Goal: Answer question/provide support: Share knowledge or assist other users

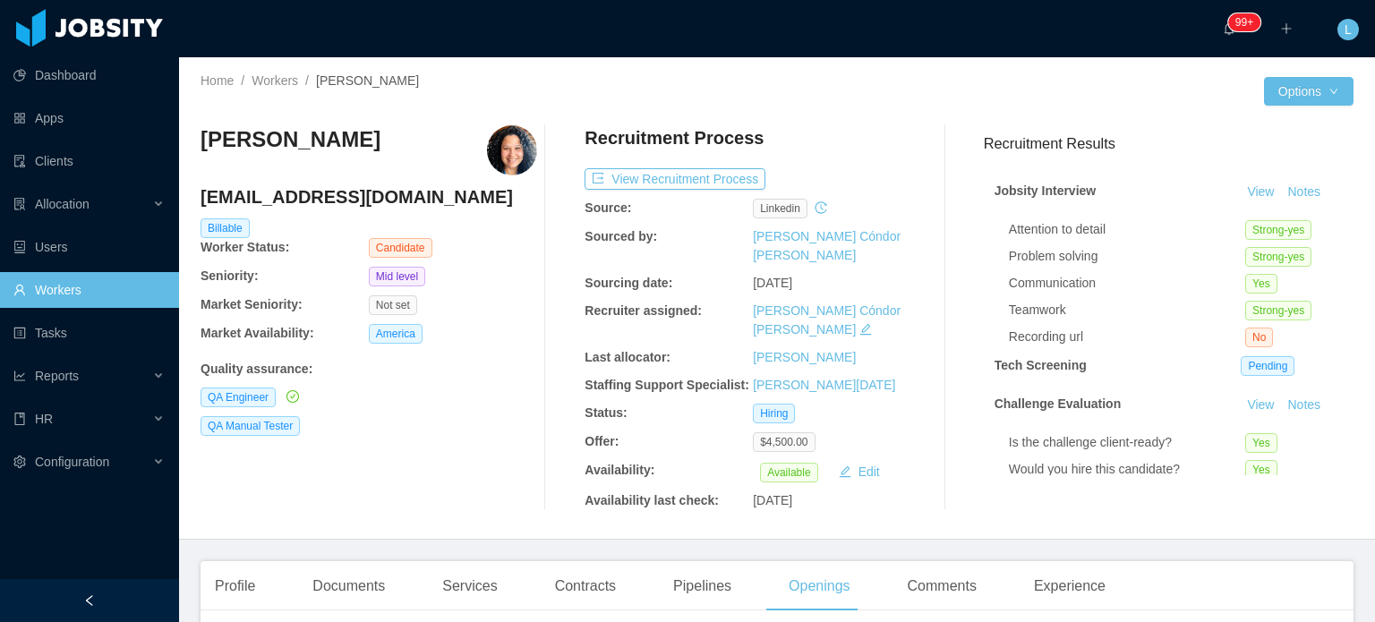
scroll to position [627, 0]
click at [319, 201] on h4 "[EMAIL_ADDRESS][DOMAIN_NAME]" at bounding box center [369, 196] width 337 height 25
click at [319, 201] on h4 "laisflorianor@gmail.com" at bounding box center [369, 196] width 337 height 25
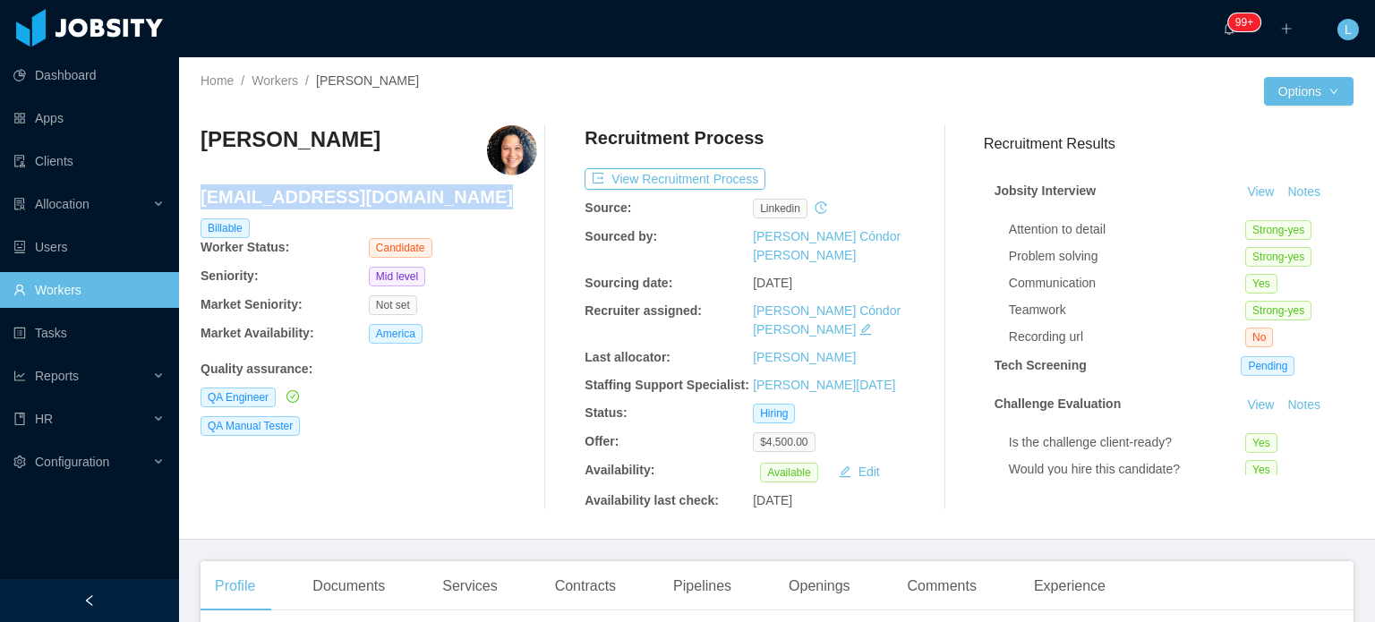
click at [319, 201] on h4 "laisflorianor@gmail.com" at bounding box center [369, 196] width 337 height 25
copy h4 "laisflorianor@gmail.com"
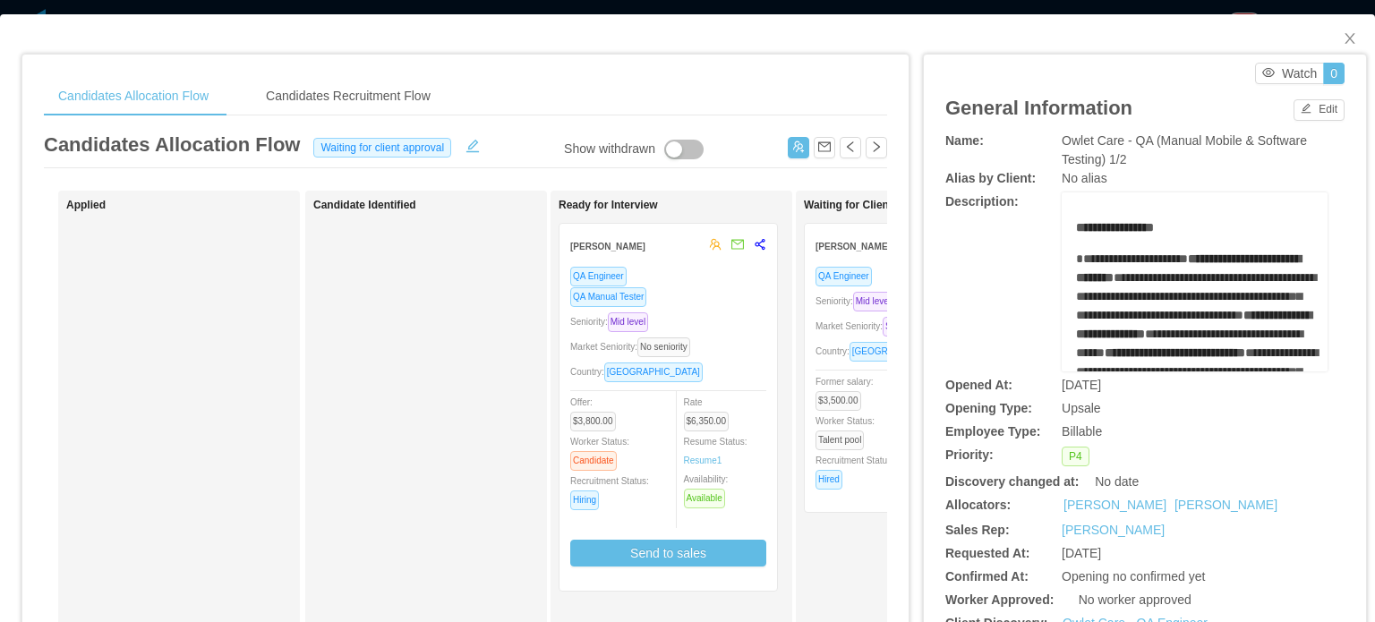
click at [749, 341] on div "Market Seniority: No seniority" at bounding box center [668, 347] width 196 height 21
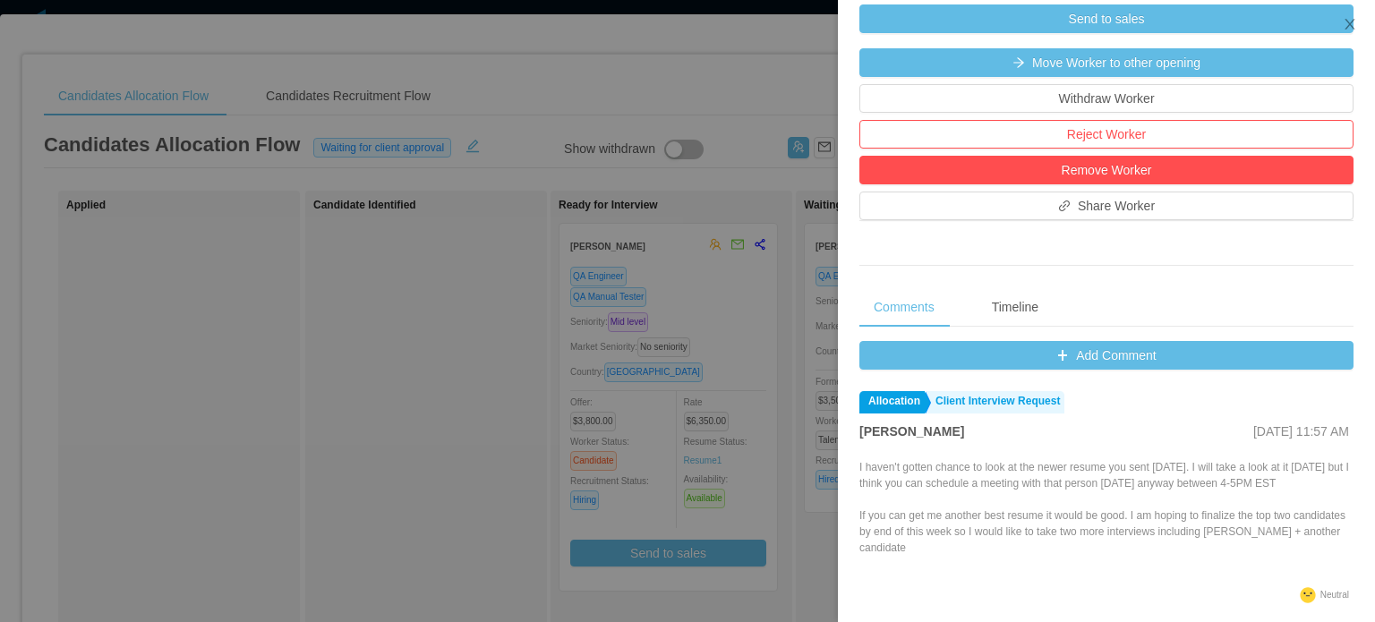
scroll to position [716, 0]
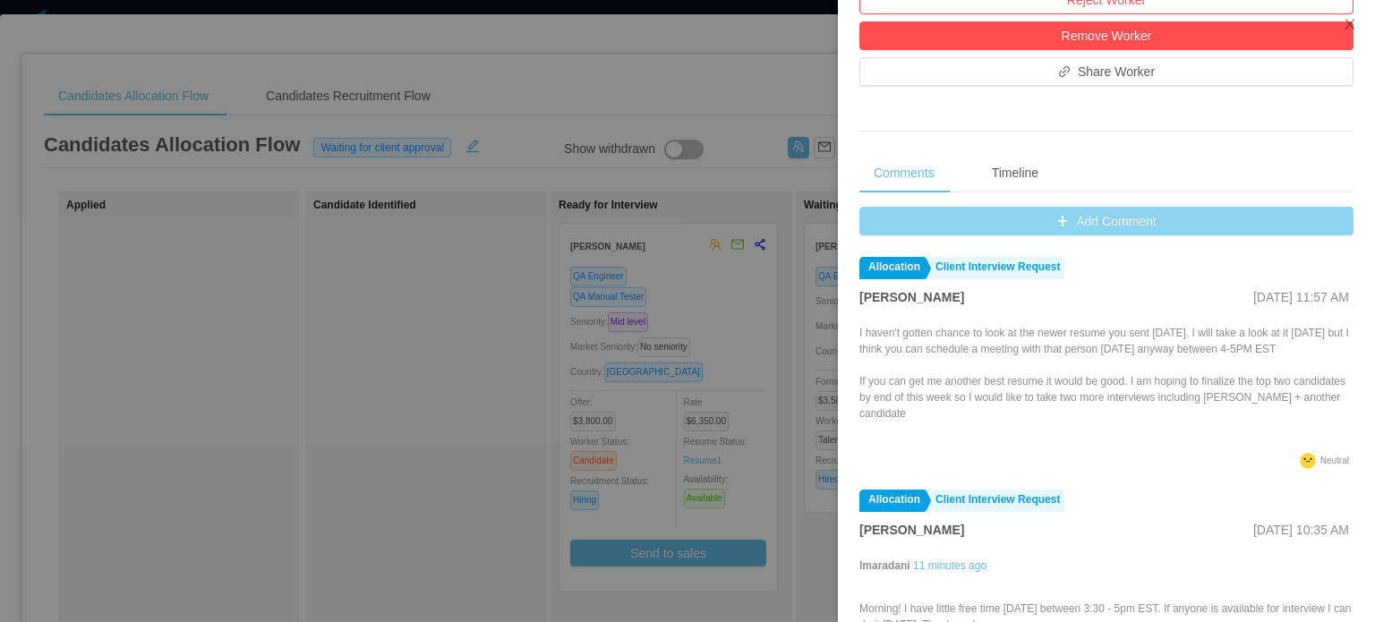
click at [1099, 235] on button "Add Comment" at bounding box center [1106, 221] width 494 height 29
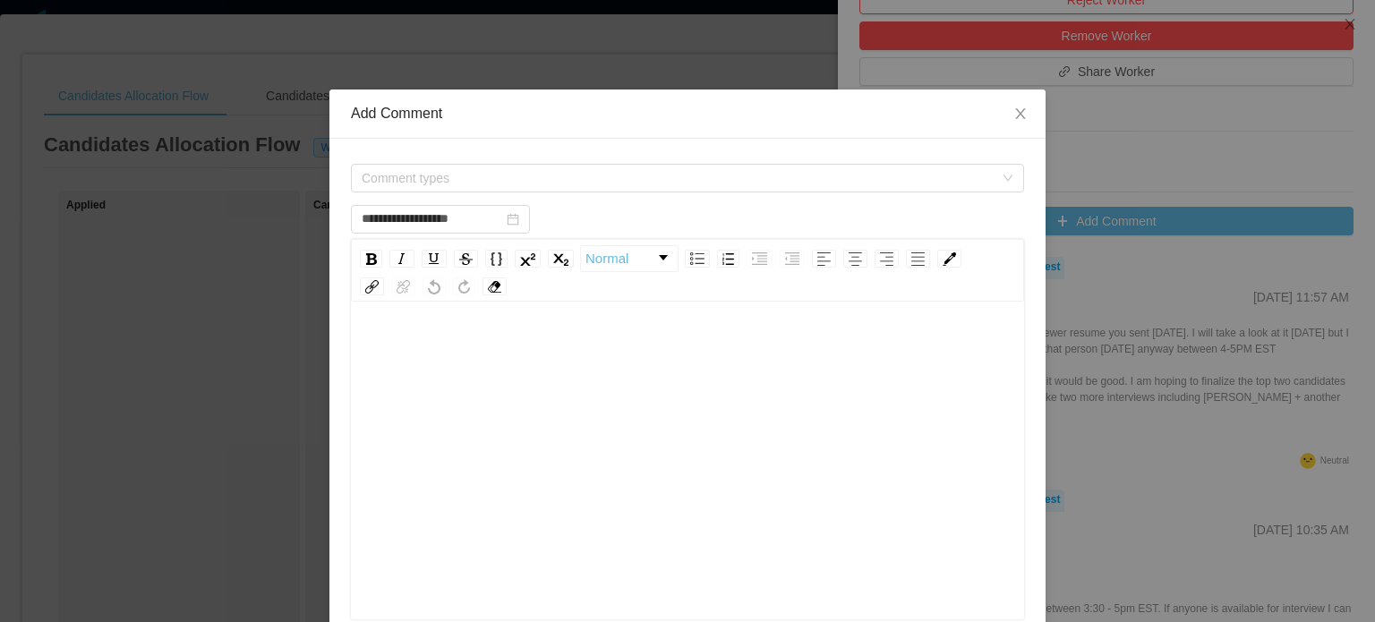
type input "**********"
click at [524, 465] on div "rdw-editor" at bounding box center [687, 488] width 645 height 313
click at [484, 170] on span "Comment types" at bounding box center [678, 178] width 632 height 18
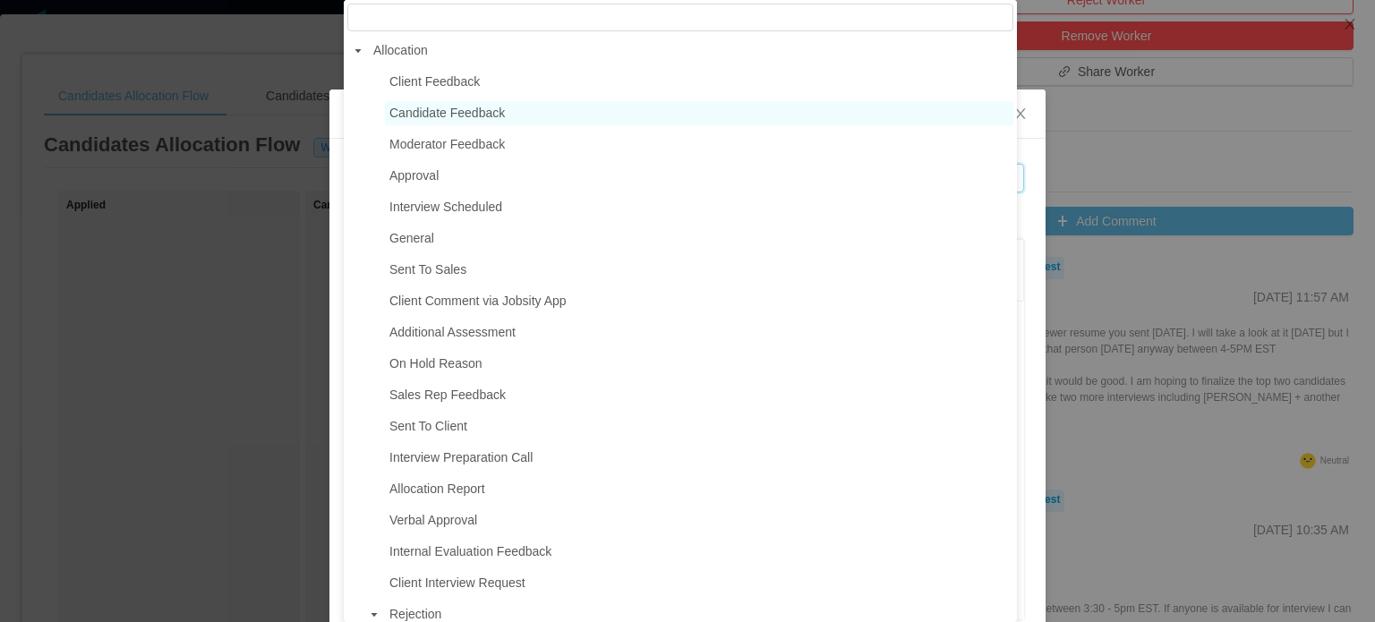
click at [483, 120] on span "Candidate Feedback" at bounding box center [446, 113] width 115 height 14
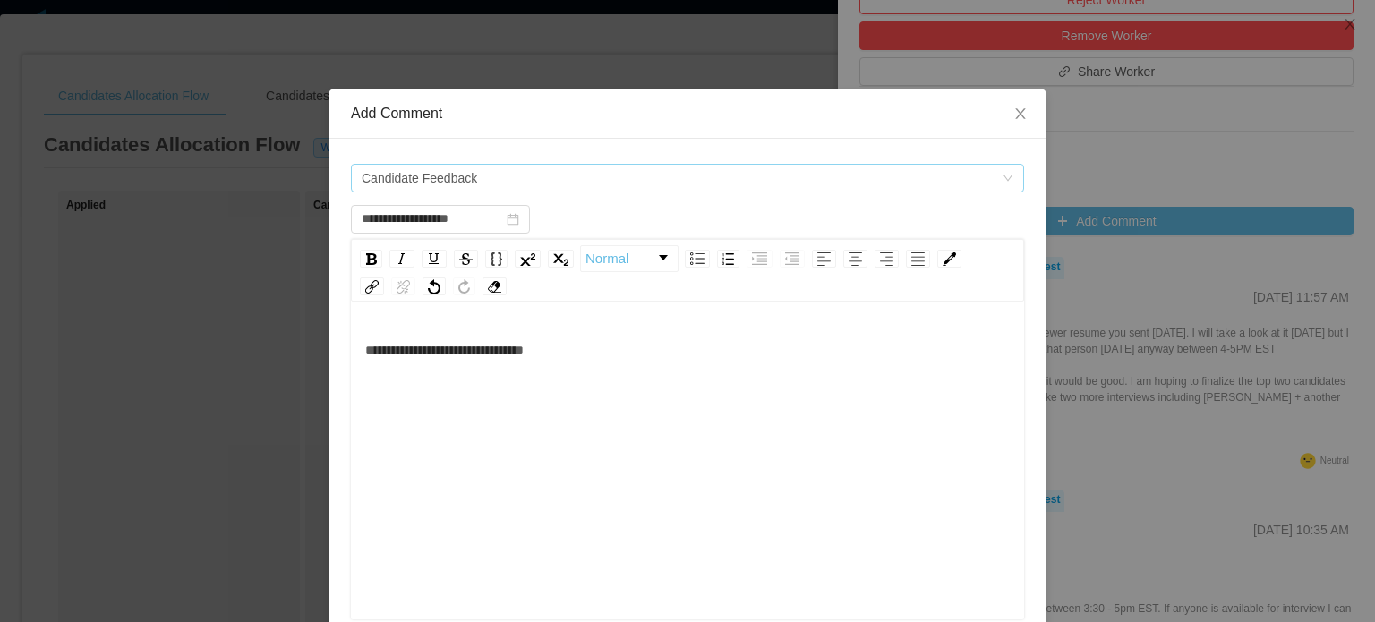
click at [455, 174] on span "Candidate Feedback" at bounding box center [419, 178] width 115 height 27
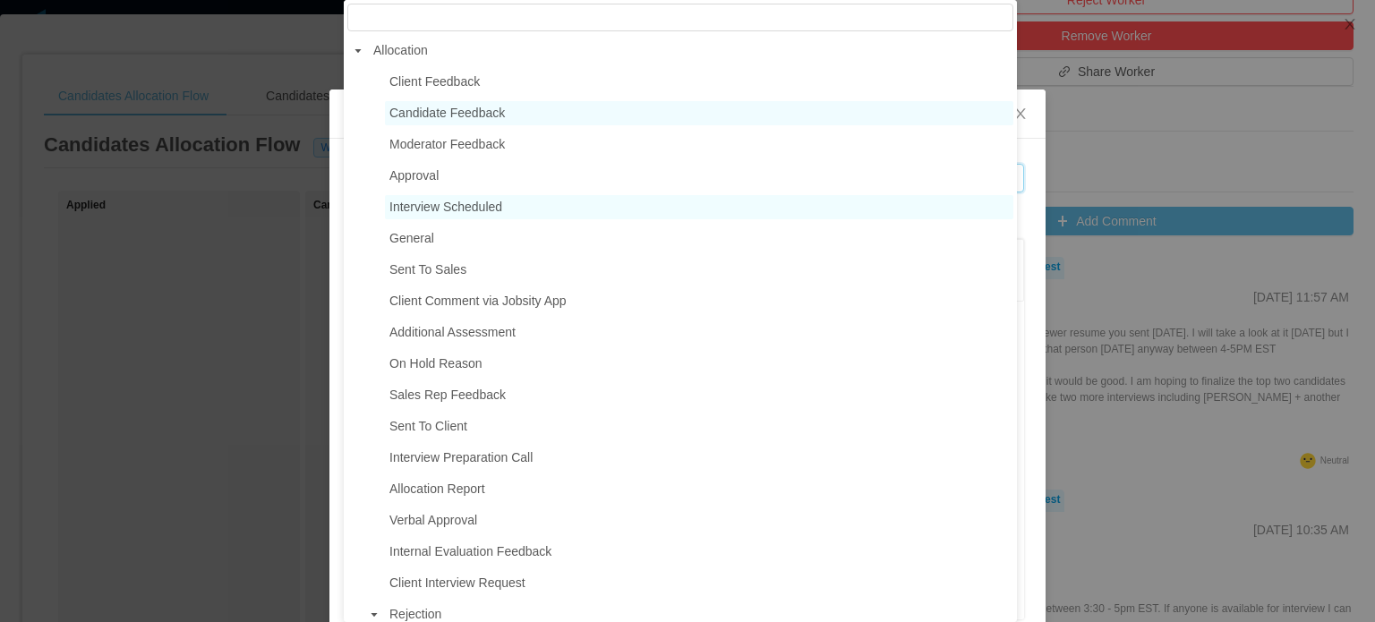
click at [492, 211] on span "Interview Scheduled" at bounding box center [445, 207] width 113 height 14
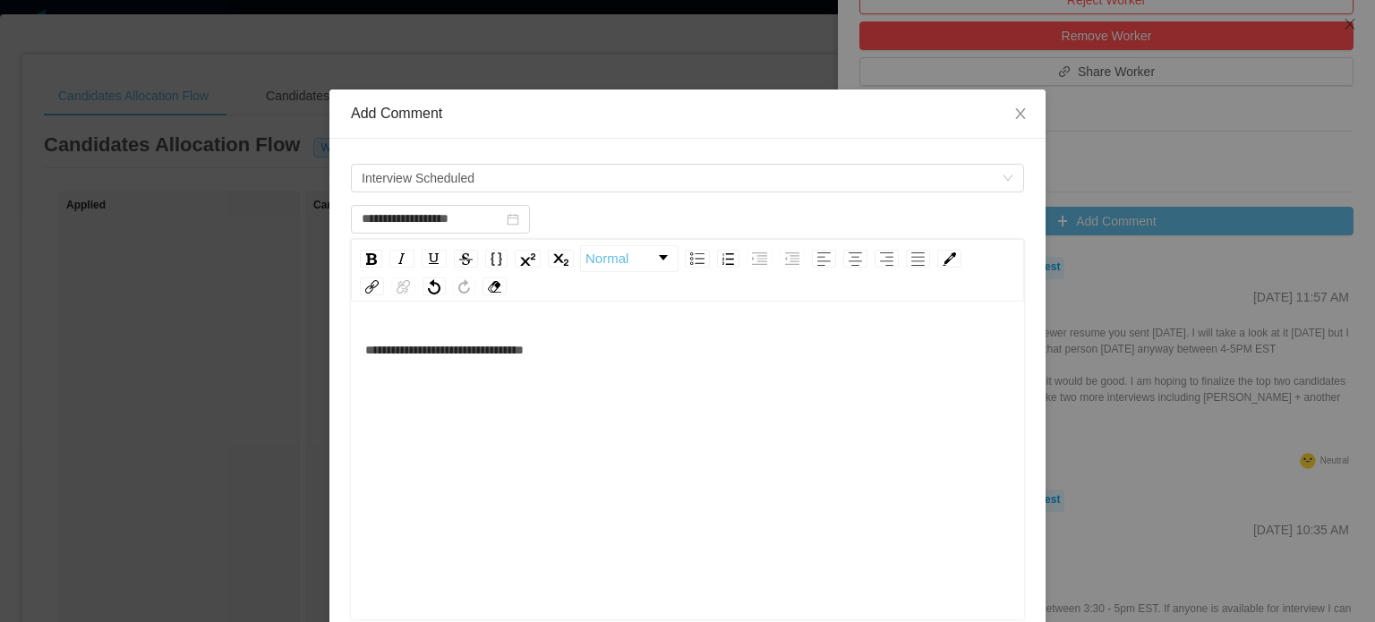
click at [683, 431] on div "**********" at bounding box center [687, 488] width 645 height 313
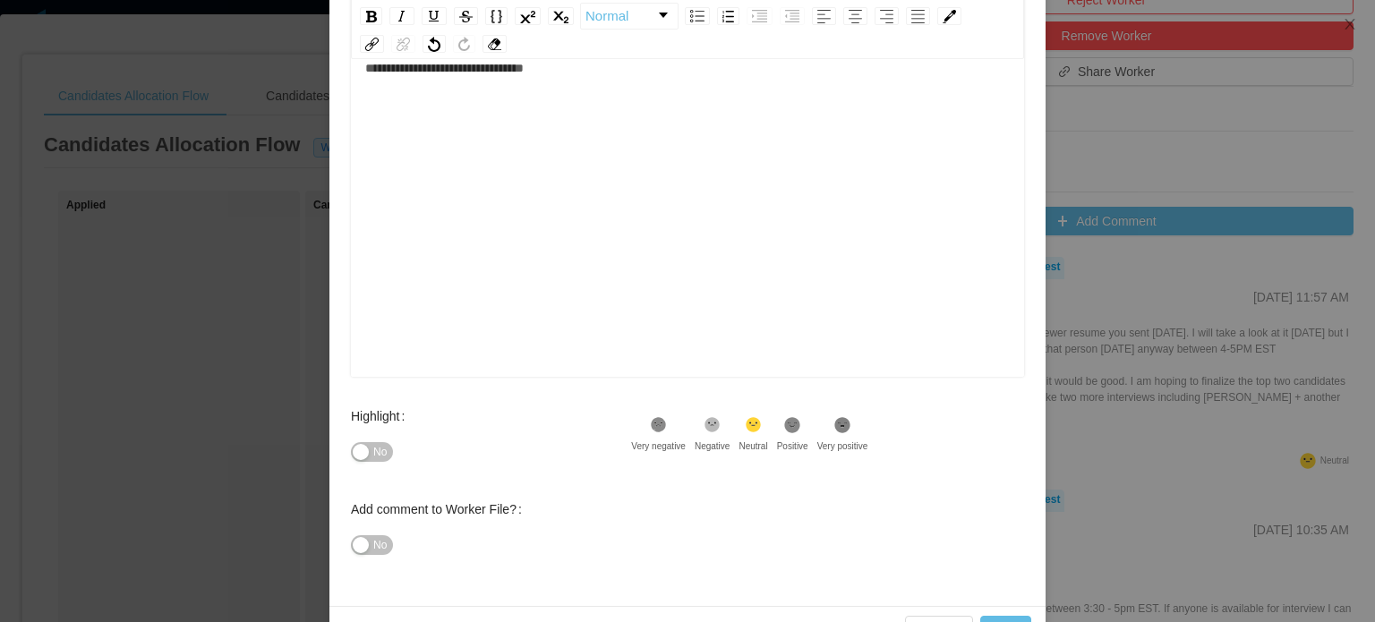
scroll to position [269, 0]
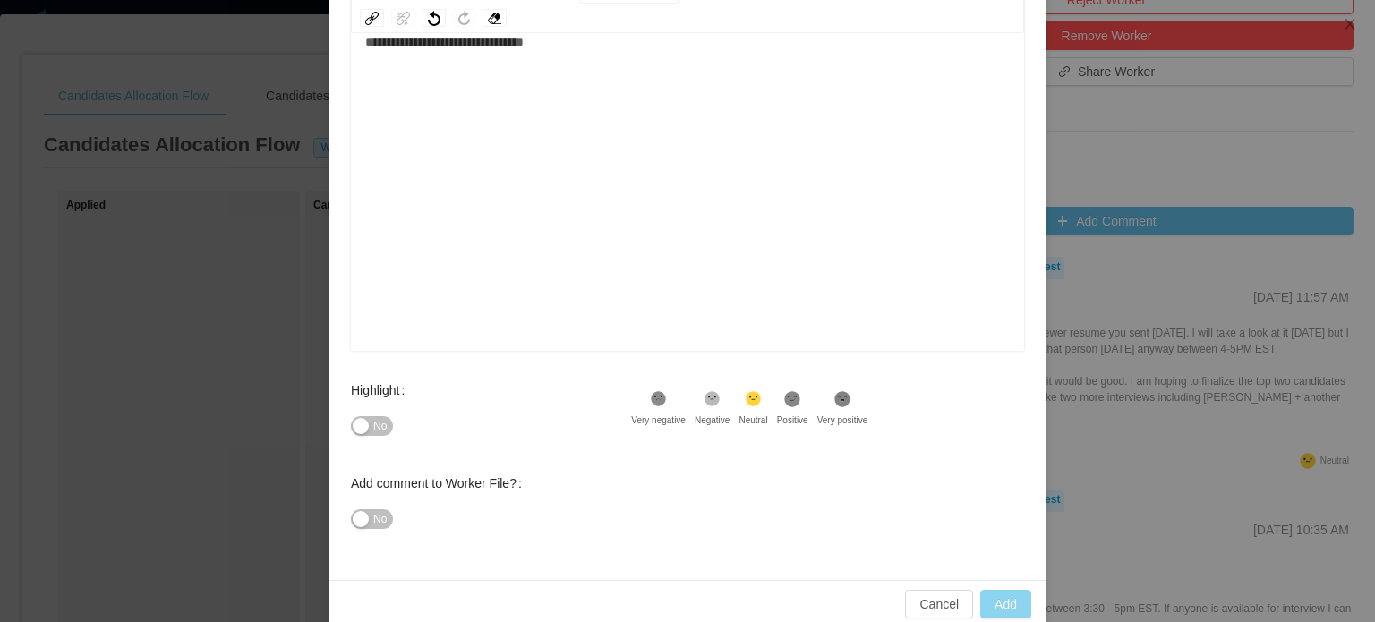
type input "**********"
click at [1013, 599] on button "Add" at bounding box center [1005, 604] width 51 height 29
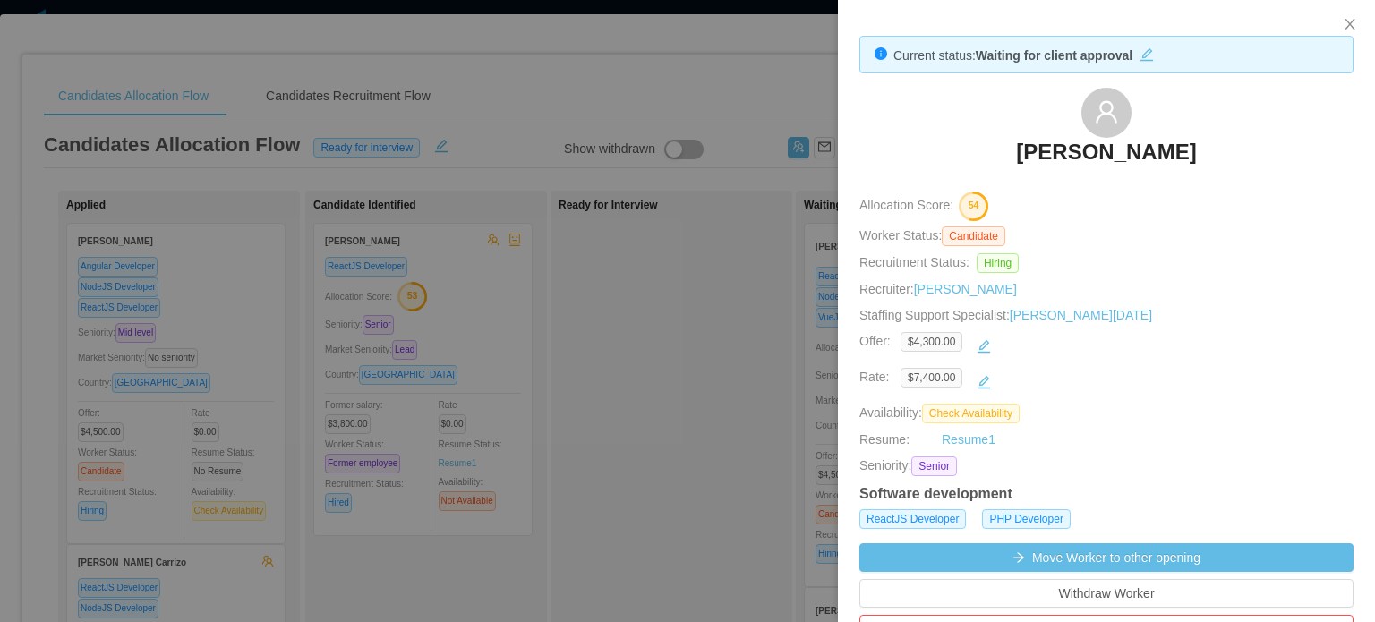
scroll to position [537, 0]
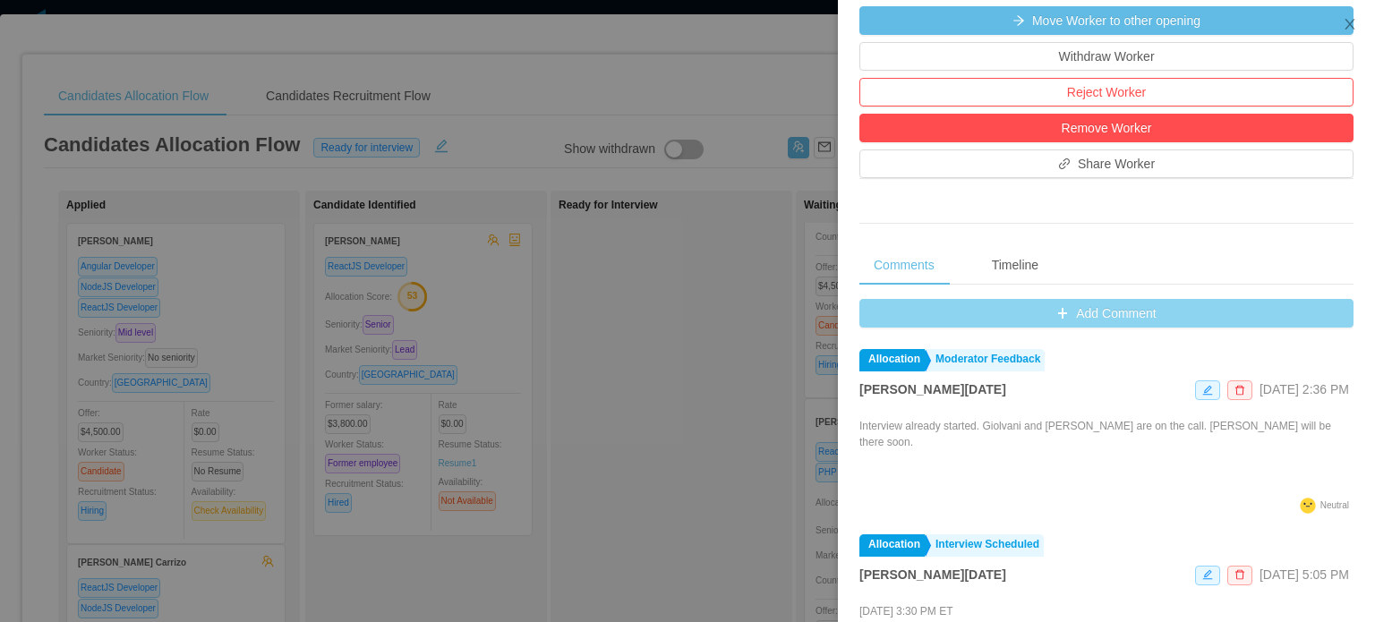
click at [1097, 308] on button "Add Comment" at bounding box center [1106, 313] width 494 height 29
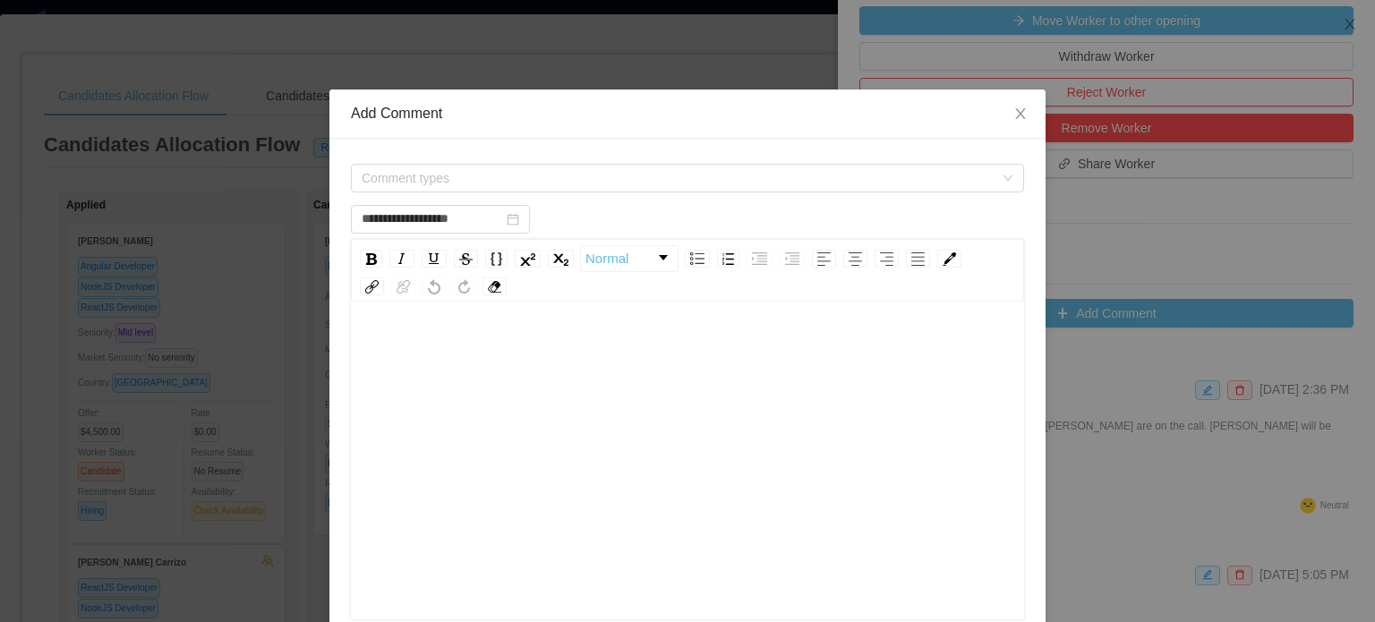
type input "**********"
click at [464, 435] on div "rdw-editor" at bounding box center [687, 488] width 645 height 313
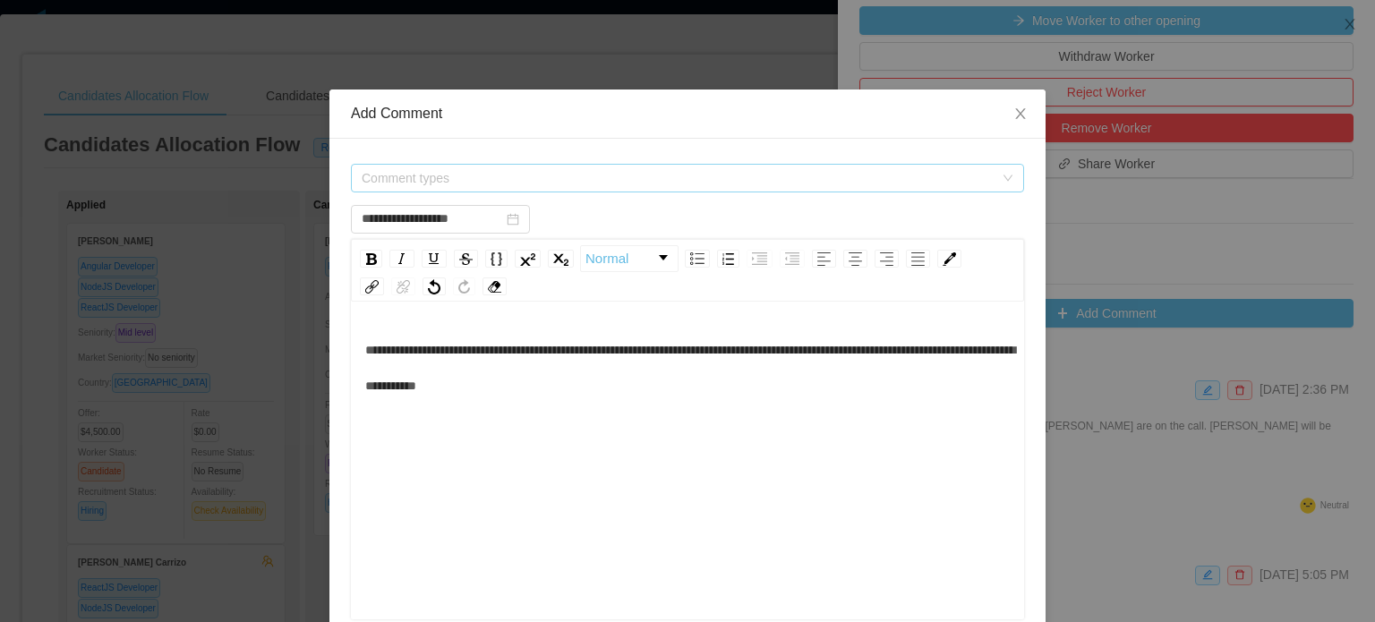
click at [508, 169] on span "Comment types" at bounding box center [678, 178] width 632 height 18
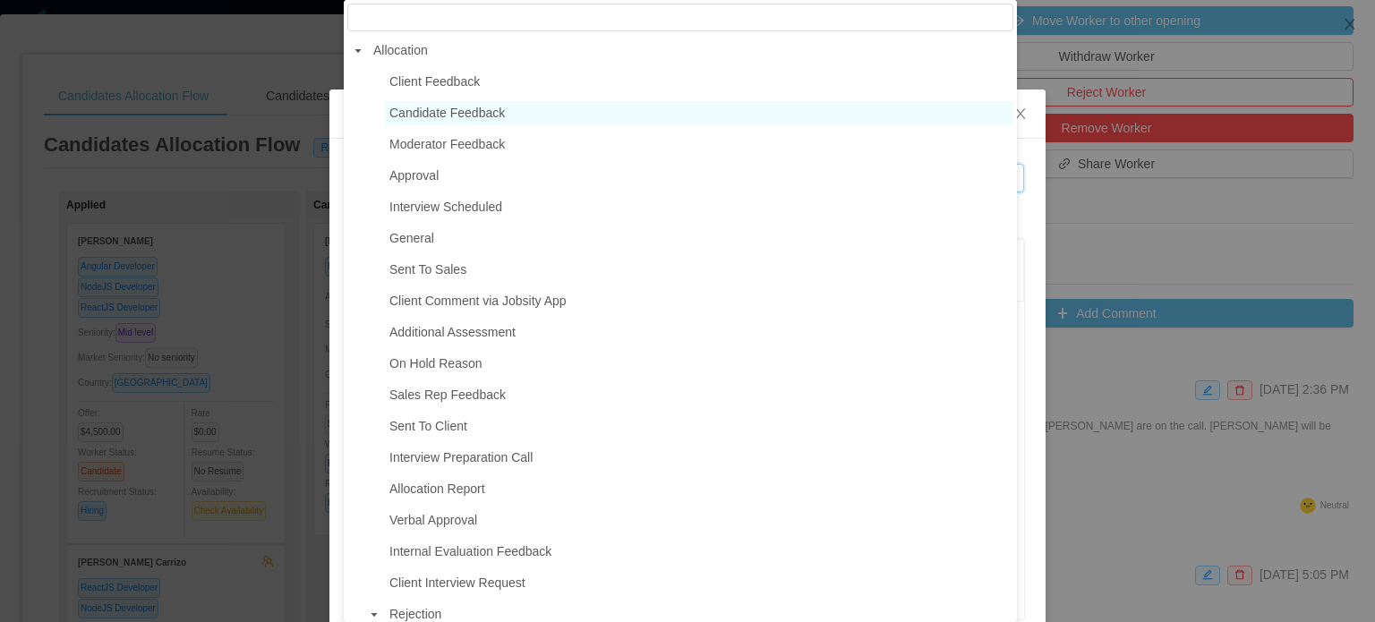
click at [455, 115] on span "Candidate Feedback" at bounding box center [446, 113] width 115 height 14
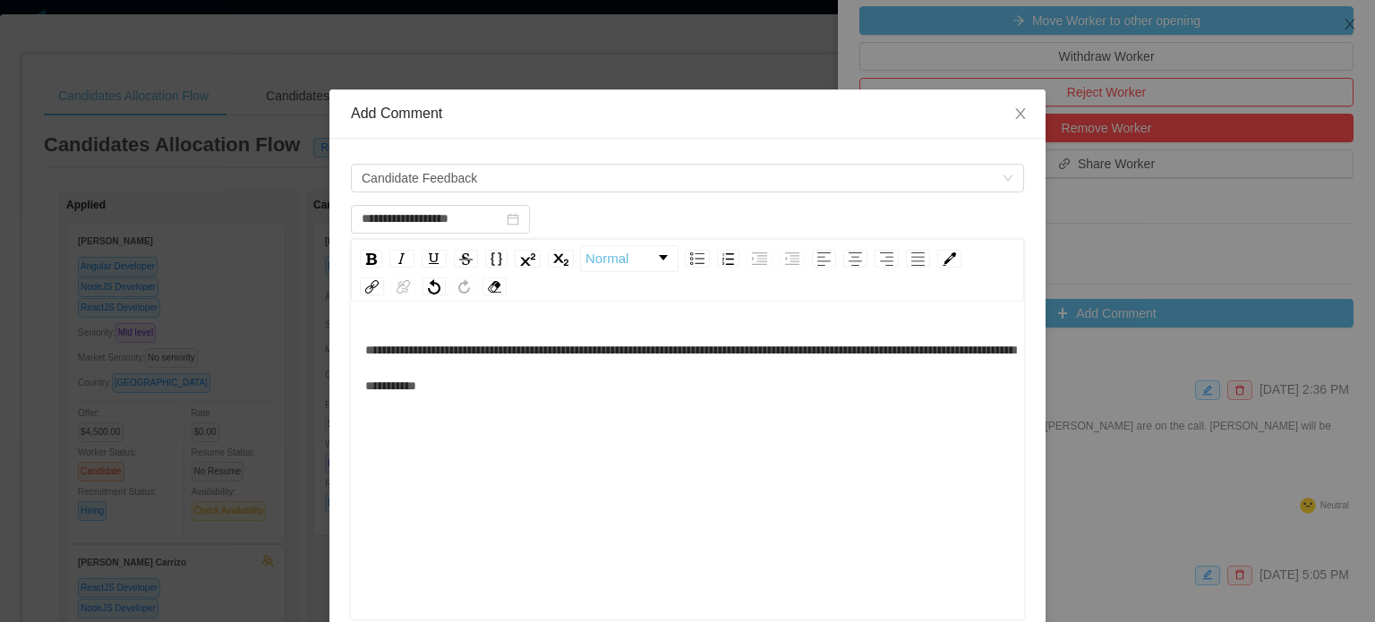
click at [724, 493] on div "**********" at bounding box center [687, 488] width 645 height 313
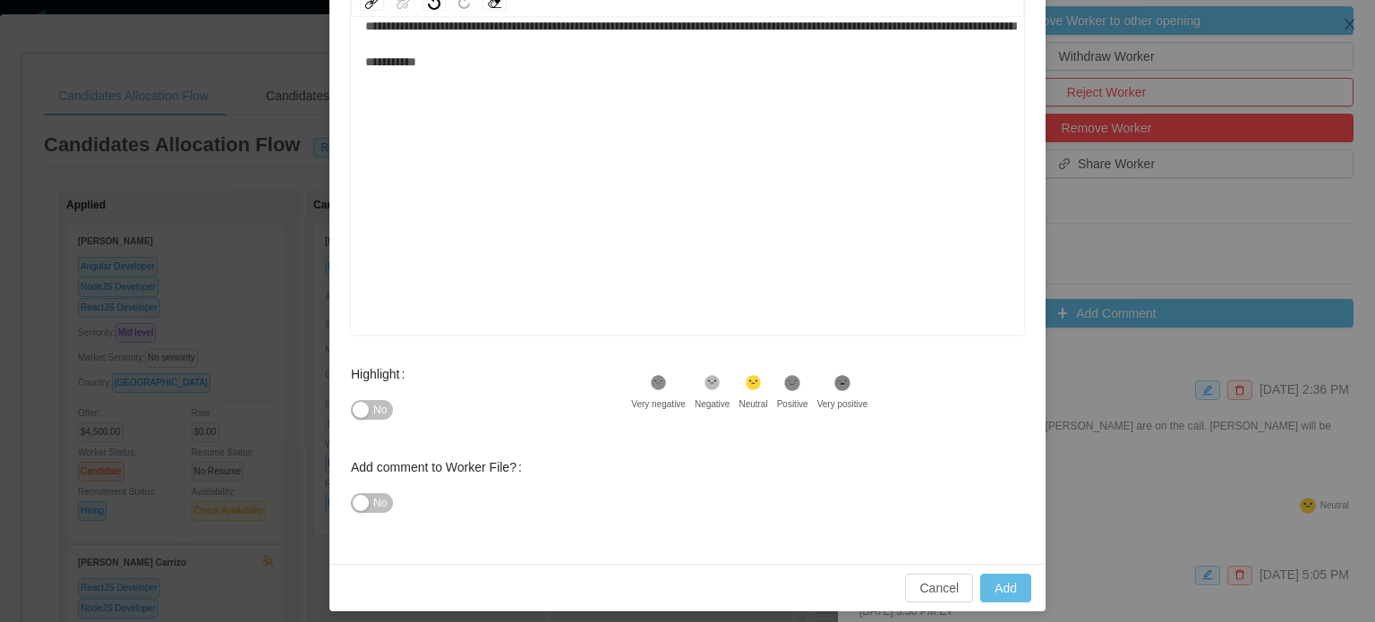
scroll to position [294, 0]
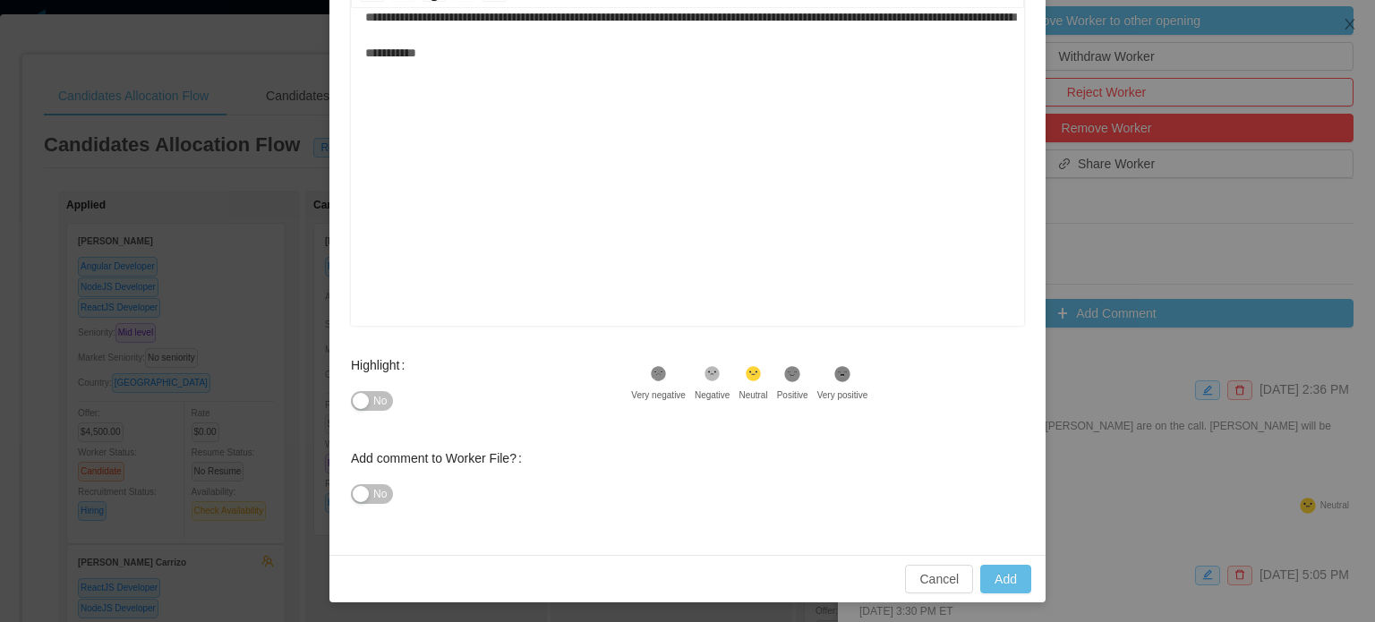
click at [373, 398] on span "No" at bounding box center [379, 401] width 13 height 18
click at [1008, 583] on button "Add" at bounding box center [1005, 579] width 51 height 29
type input "**********"
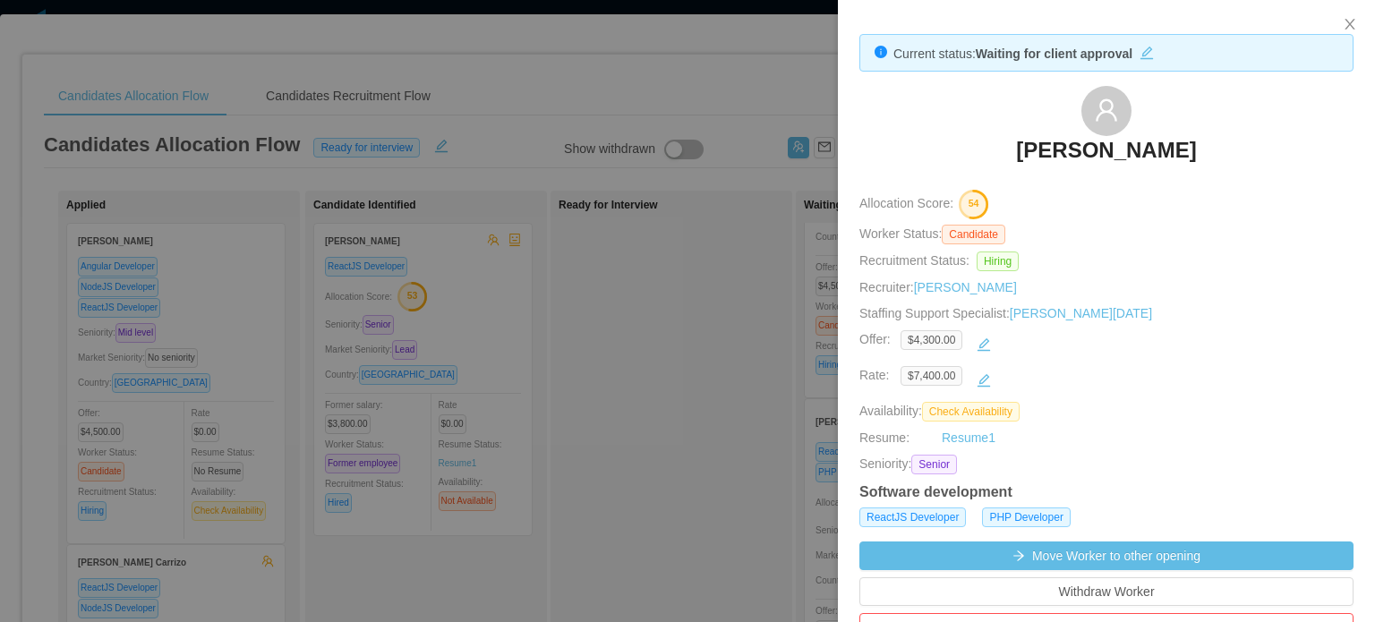
scroll to position [0, 0]
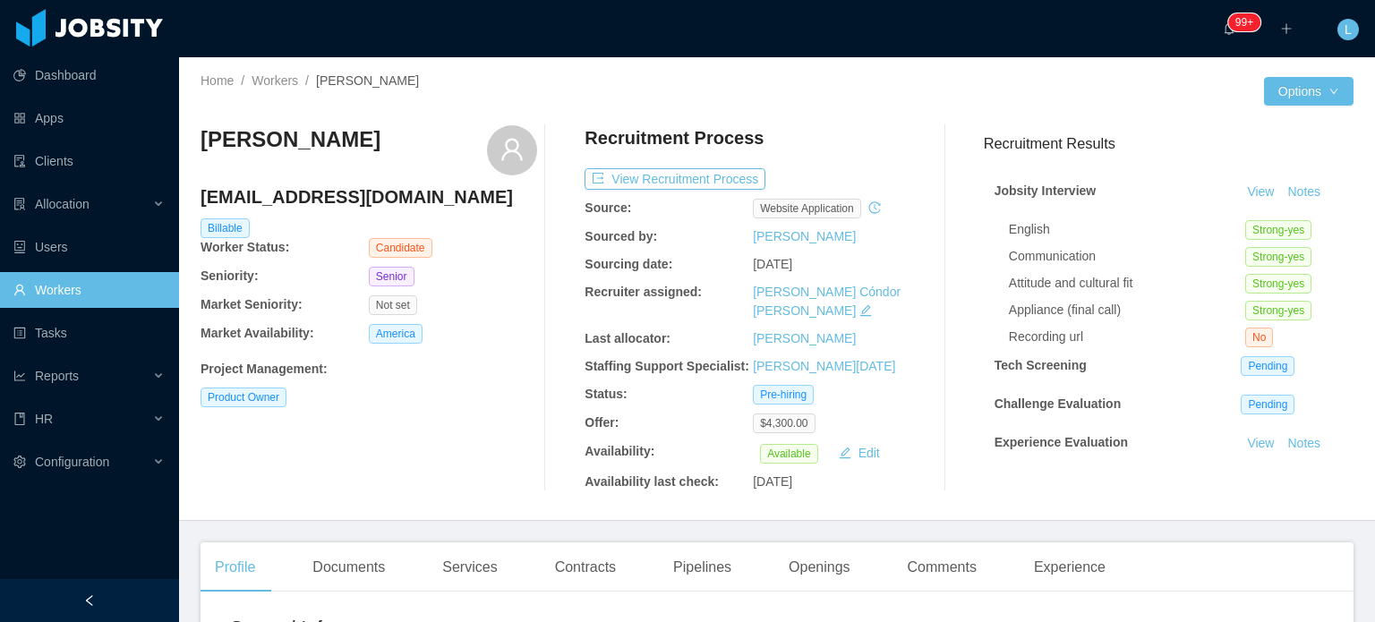
click at [322, 197] on h4 "[EMAIL_ADDRESS][DOMAIN_NAME]" at bounding box center [369, 196] width 337 height 25
copy h4 "[EMAIL_ADDRESS][DOMAIN_NAME]"
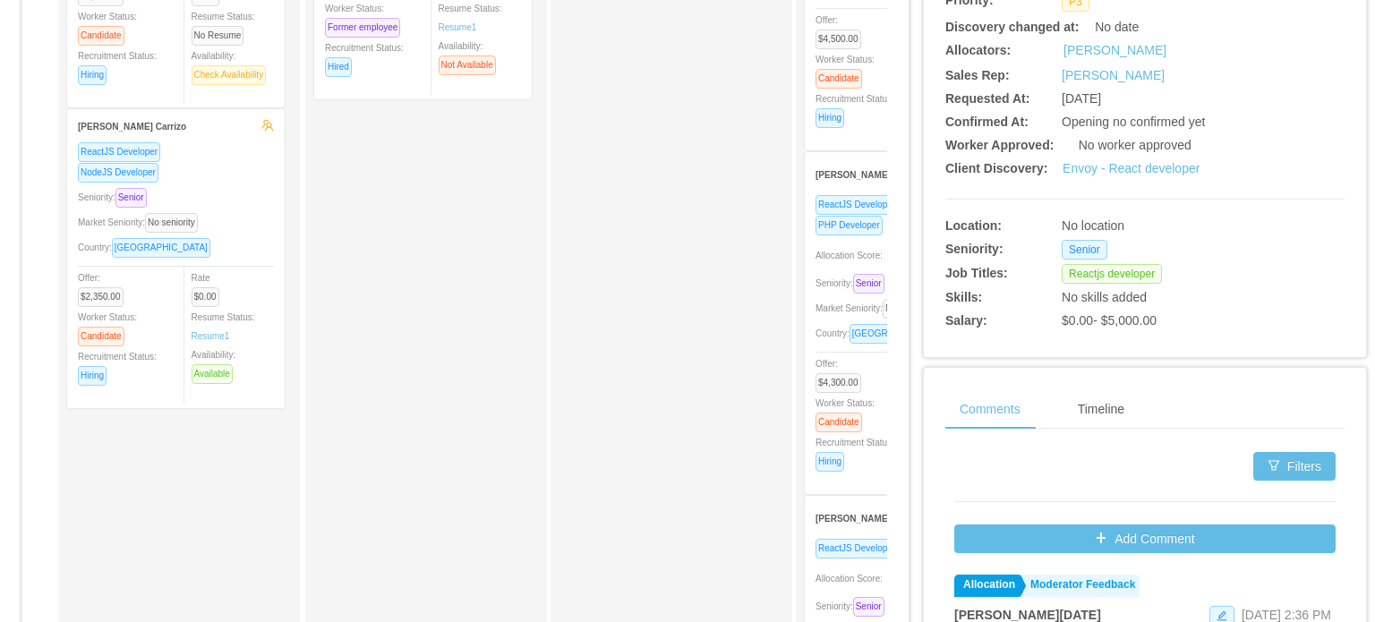
scroll to position [448, 0]
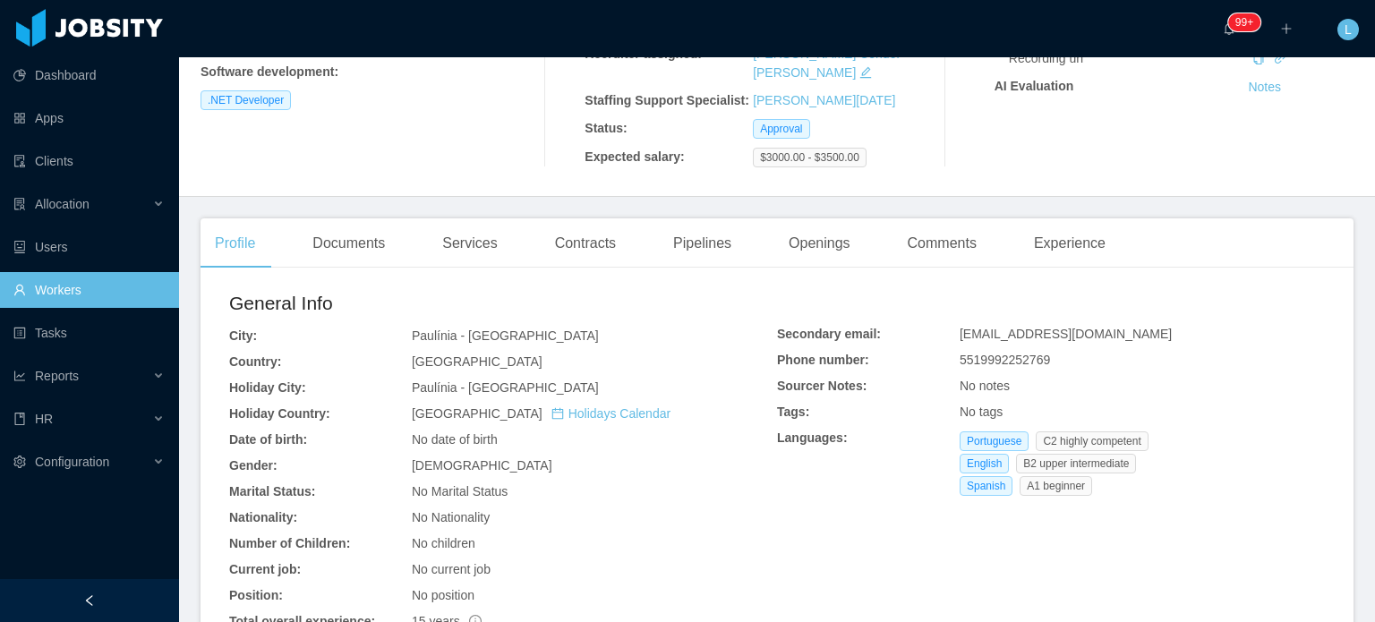
scroll to position [358, 0]
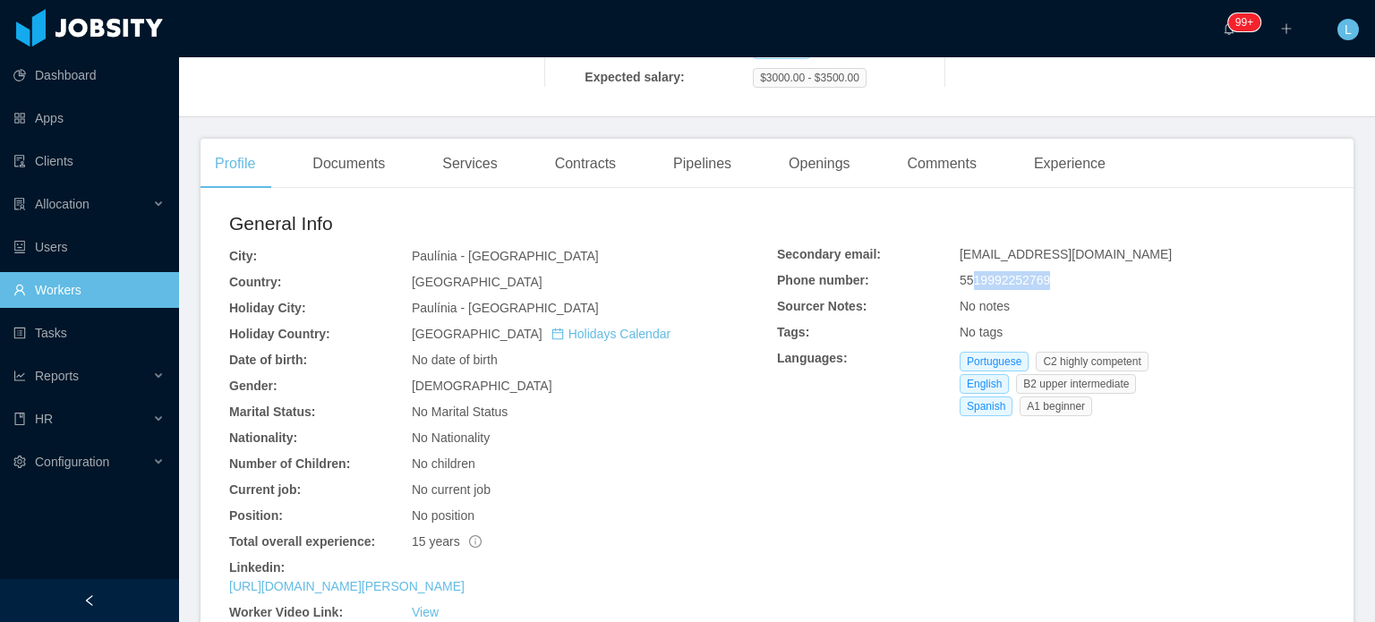
drag, startPoint x: 965, startPoint y: 249, endPoint x: 1053, endPoint y: 246, distance: 87.8
click at [1053, 271] on div "5519992252769" at bounding box center [1142, 280] width 365 height 19
copy span "19992252769"
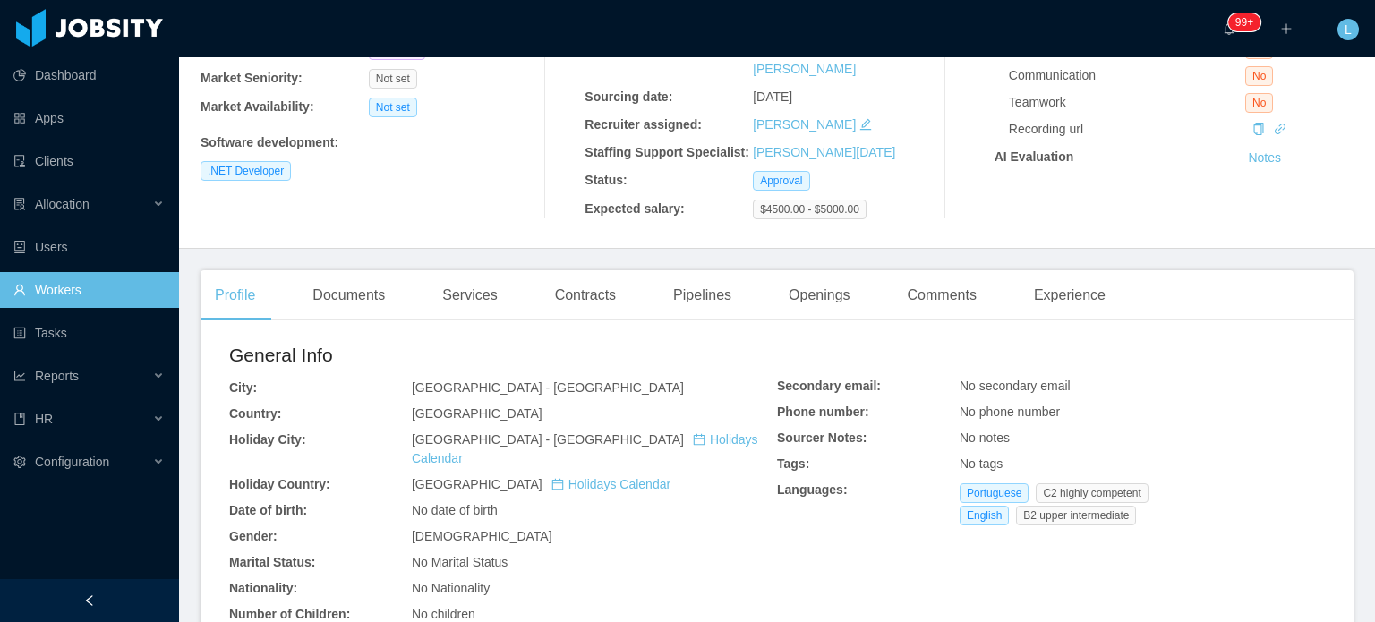
scroll to position [269, 0]
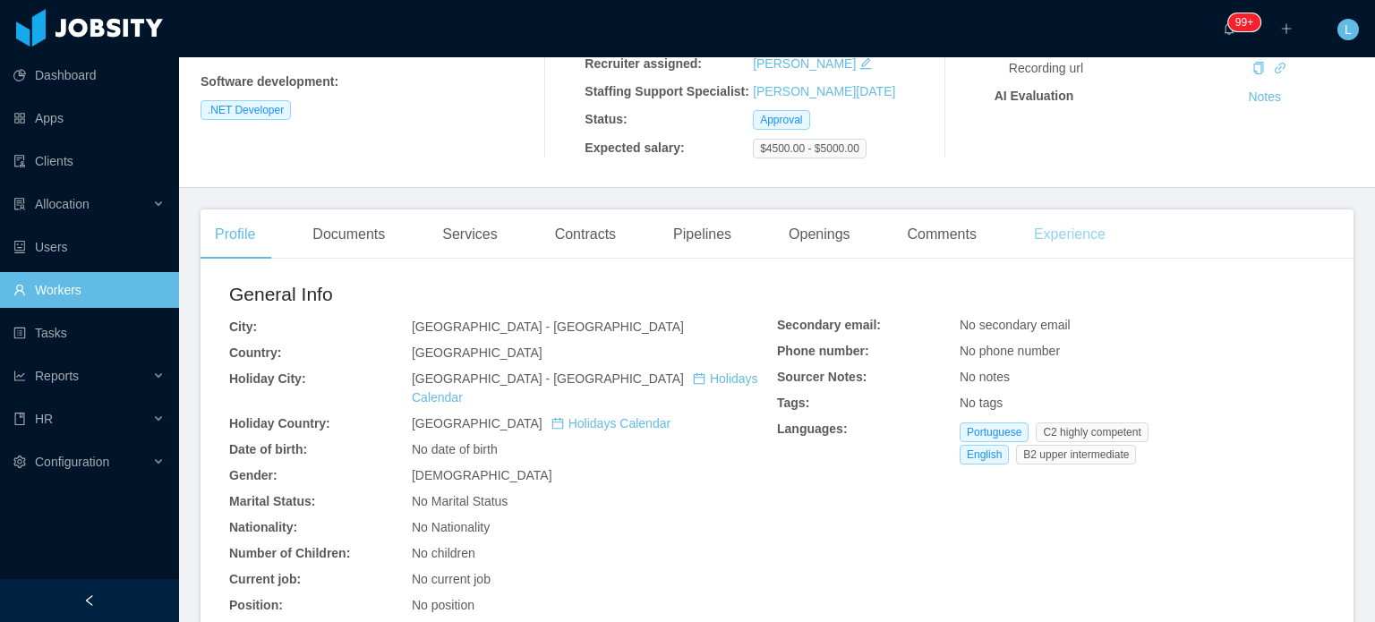
click at [1057, 218] on div "Experience" at bounding box center [1070, 234] width 100 height 50
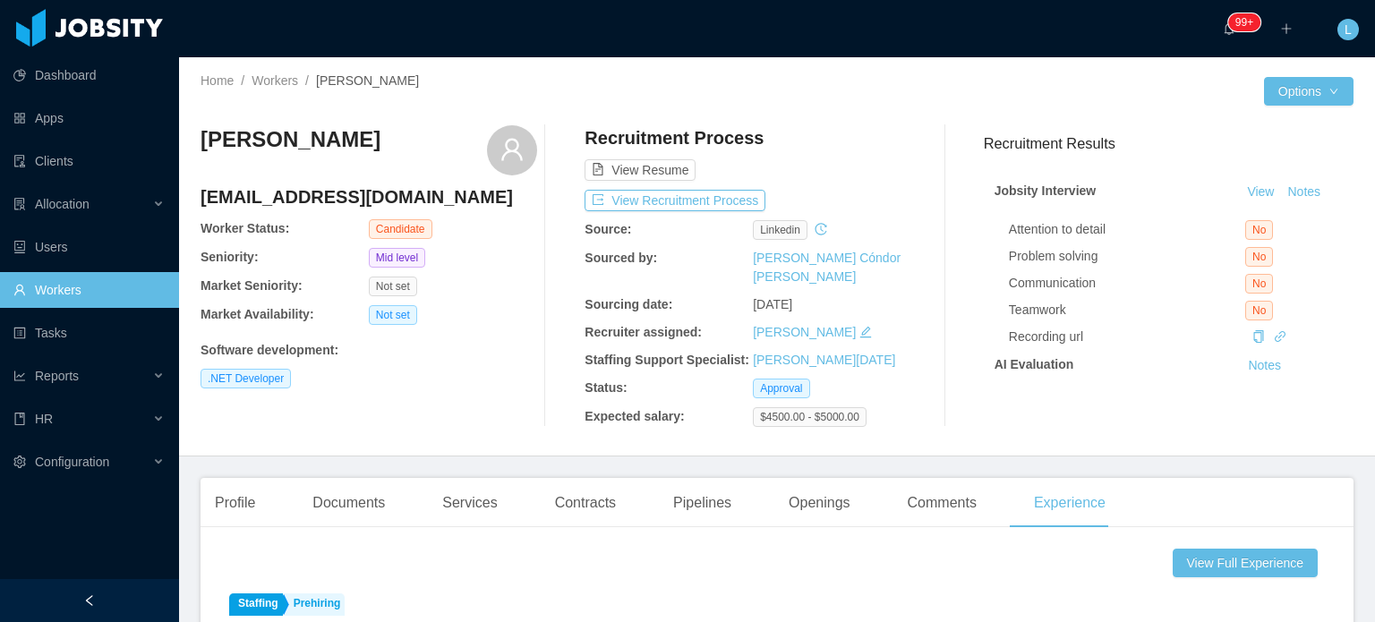
click at [272, 193] on h4 "[EMAIL_ADDRESS][DOMAIN_NAME]" at bounding box center [369, 196] width 337 height 25
copy h4 "[EMAIL_ADDRESS][DOMAIN_NAME]"
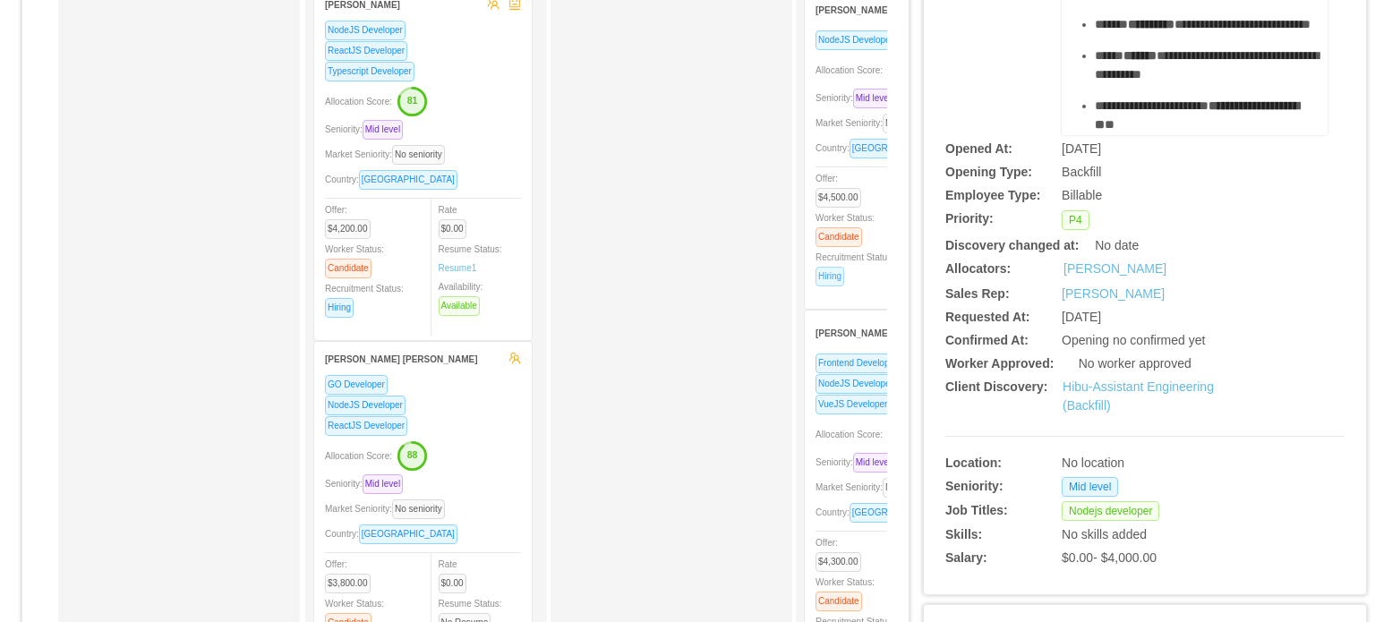
scroll to position [269, 0]
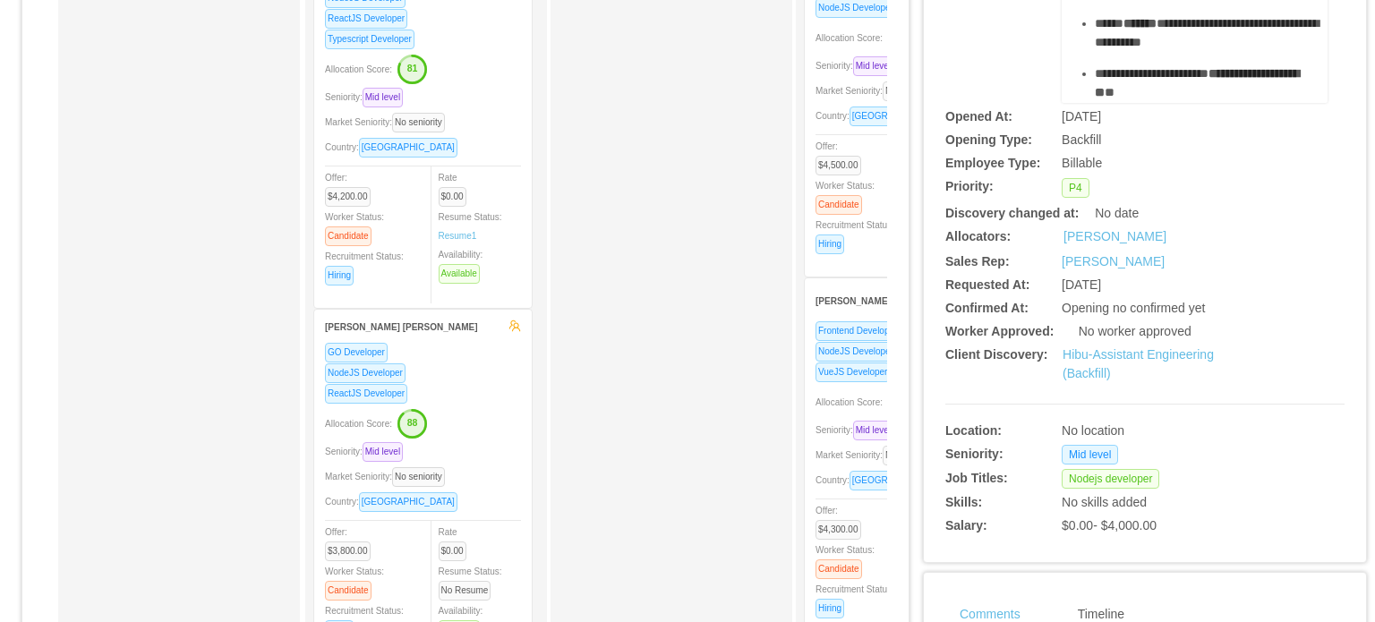
click at [834, 474] on div "Country: Brazil" at bounding box center [914, 480] width 196 height 21
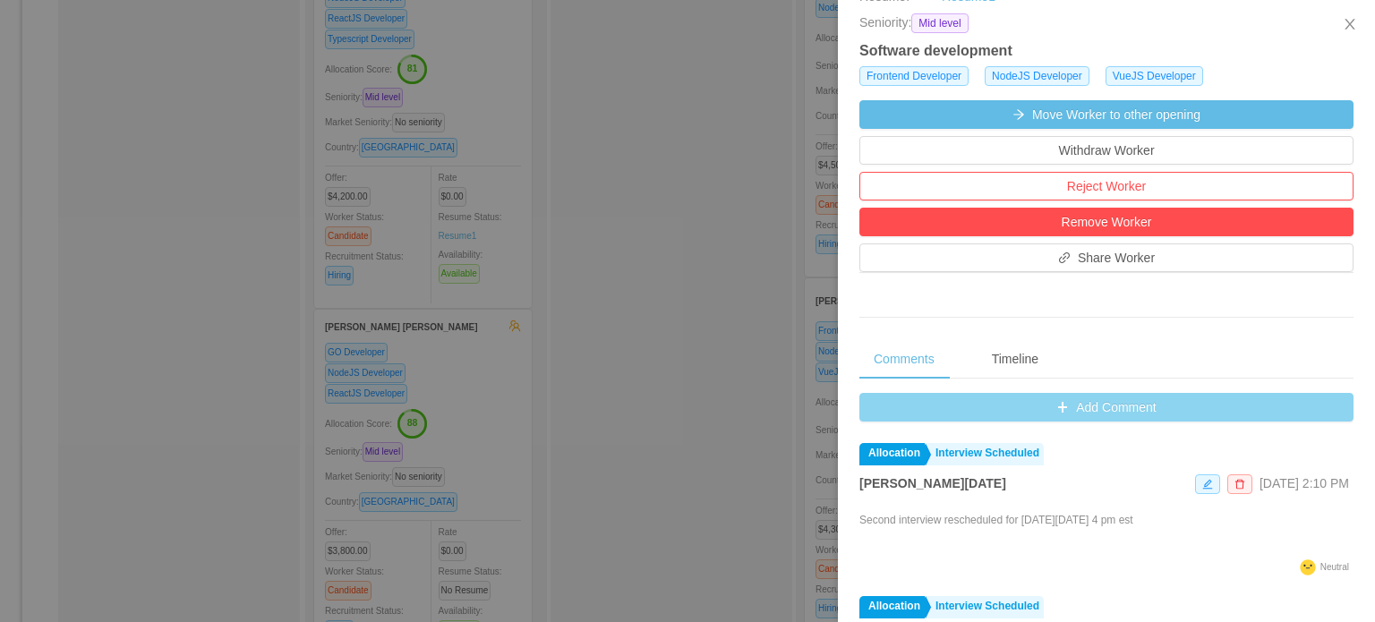
scroll to position [448, 0]
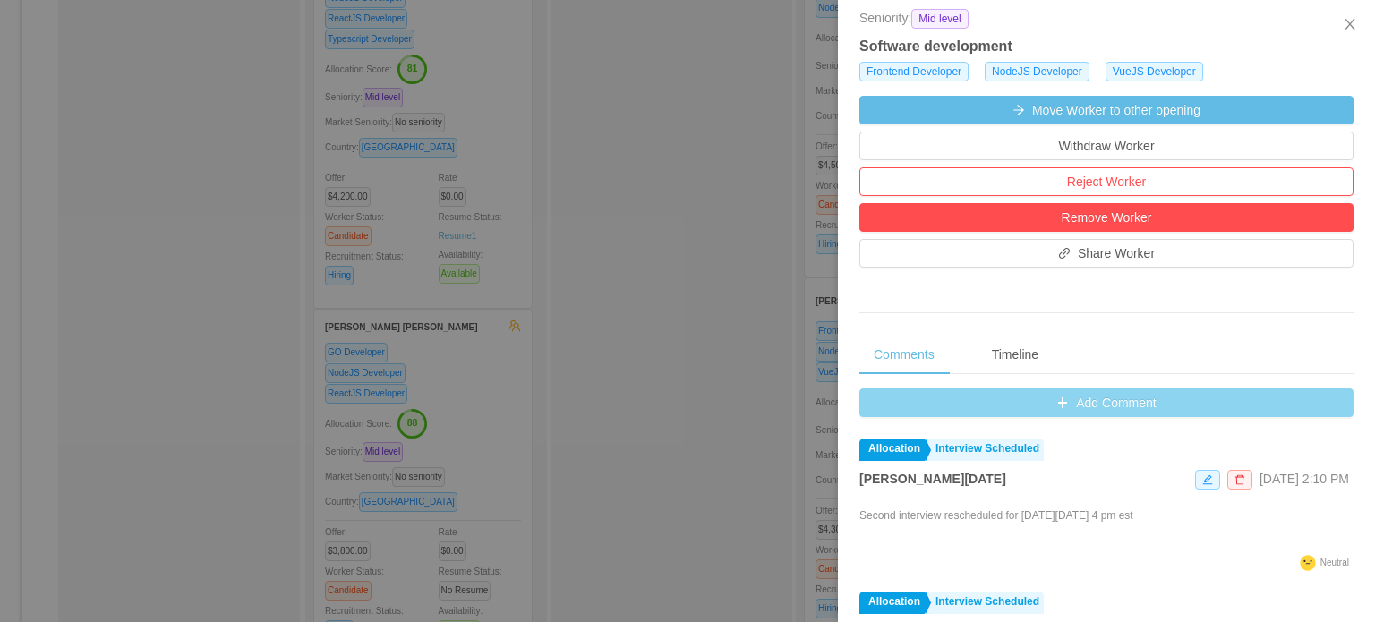
click at [1102, 399] on button "Add Comment" at bounding box center [1106, 403] width 494 height 29
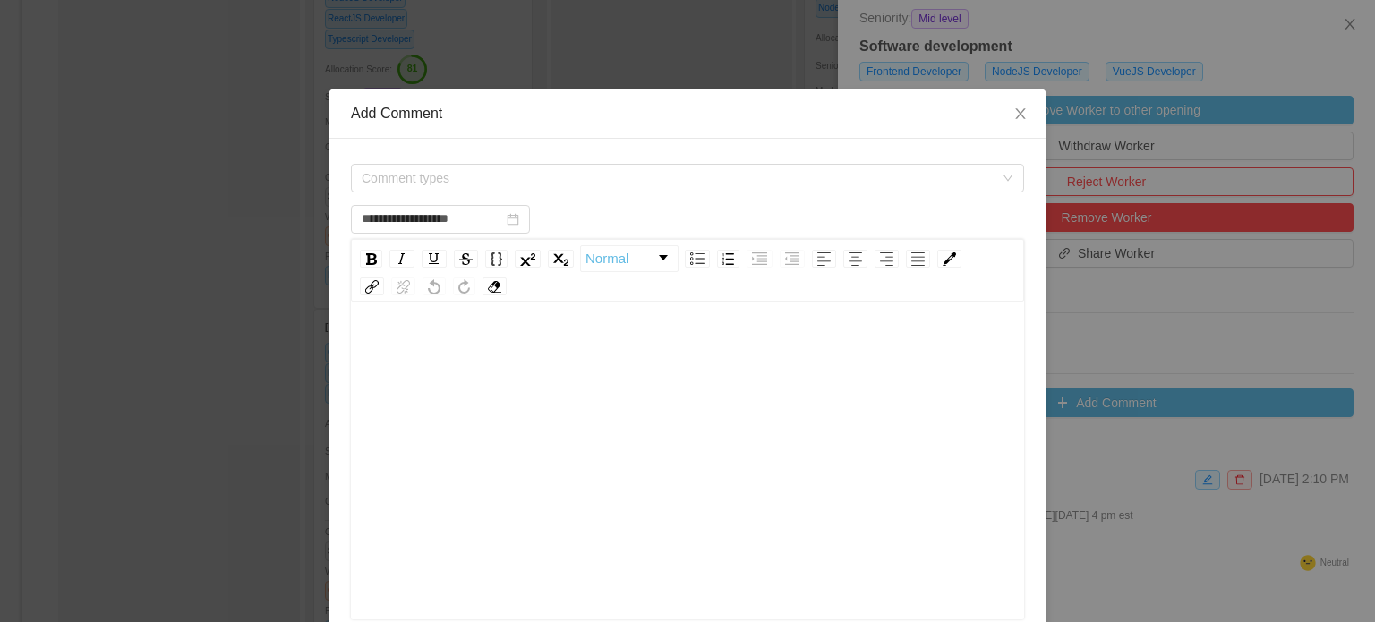
click at [512, 414] on div "rdw-editor" at bounding box center [687, 488] width 645 height 313
type input "**********"
click at [997, 113] on span "Close" at bounding box center [1020, 115] width 50 height 50
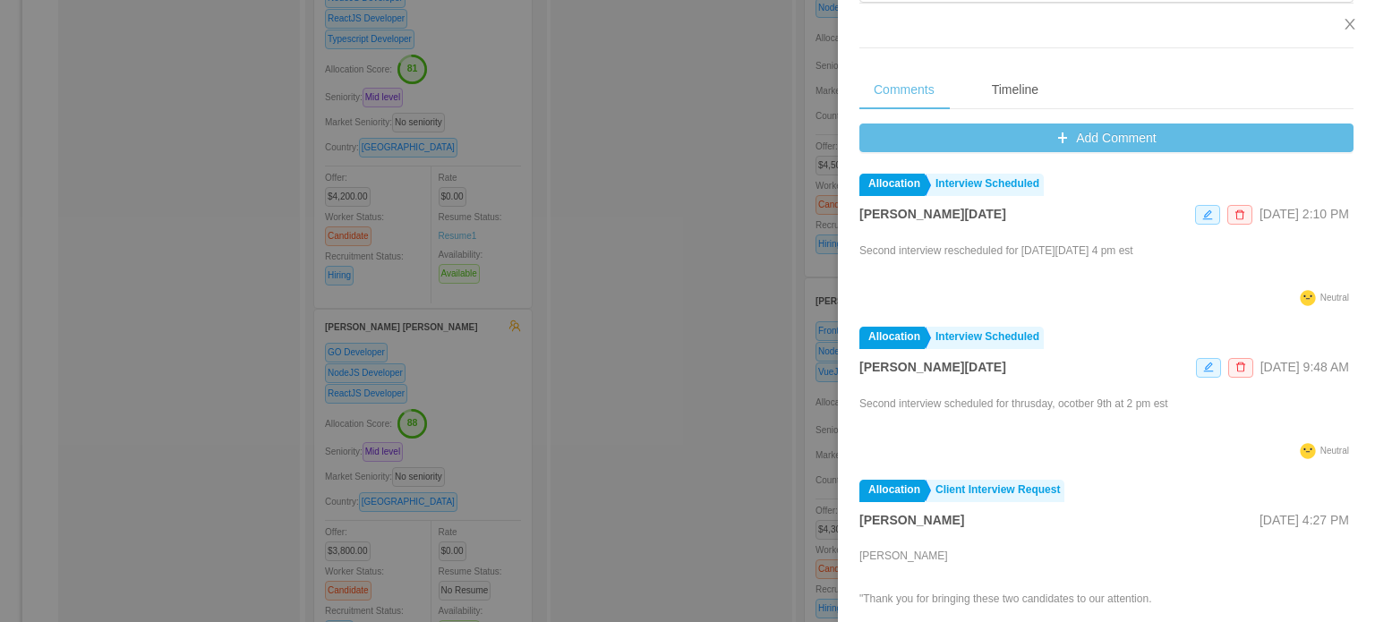
scroll to position [716, 0]
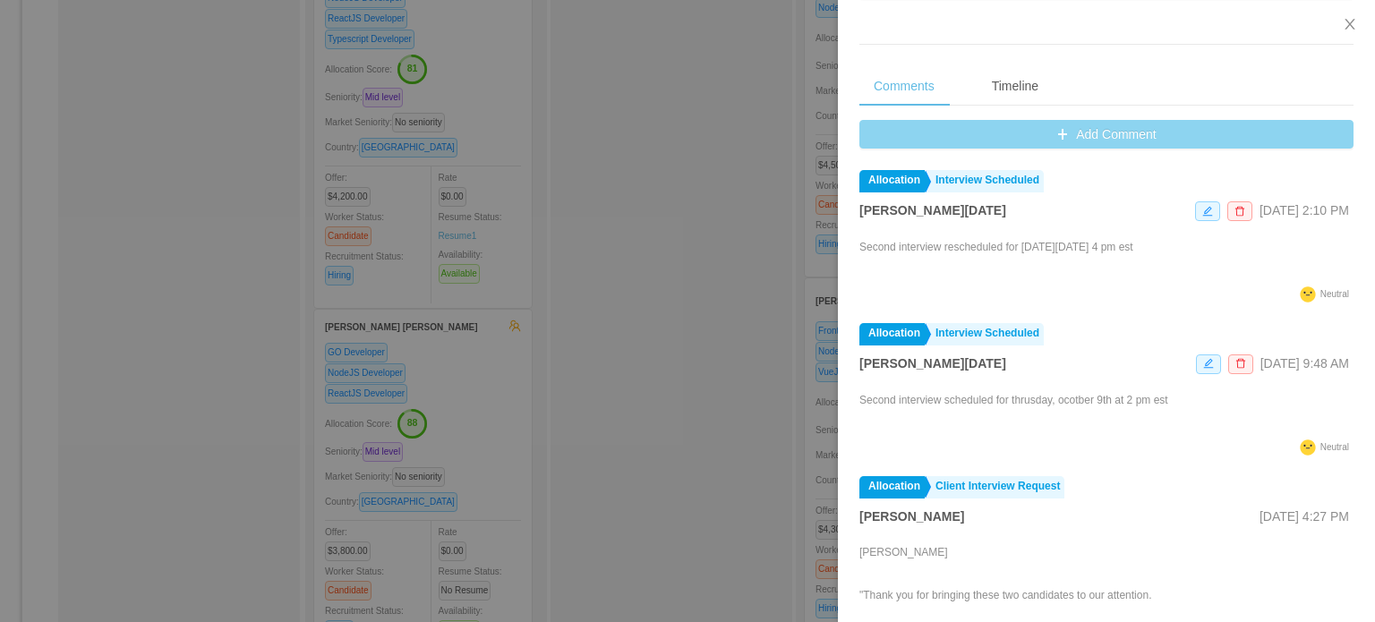
click at [1039, 128] on button "Add Comment" at bounding box center [1106, 134] width 494 height 29
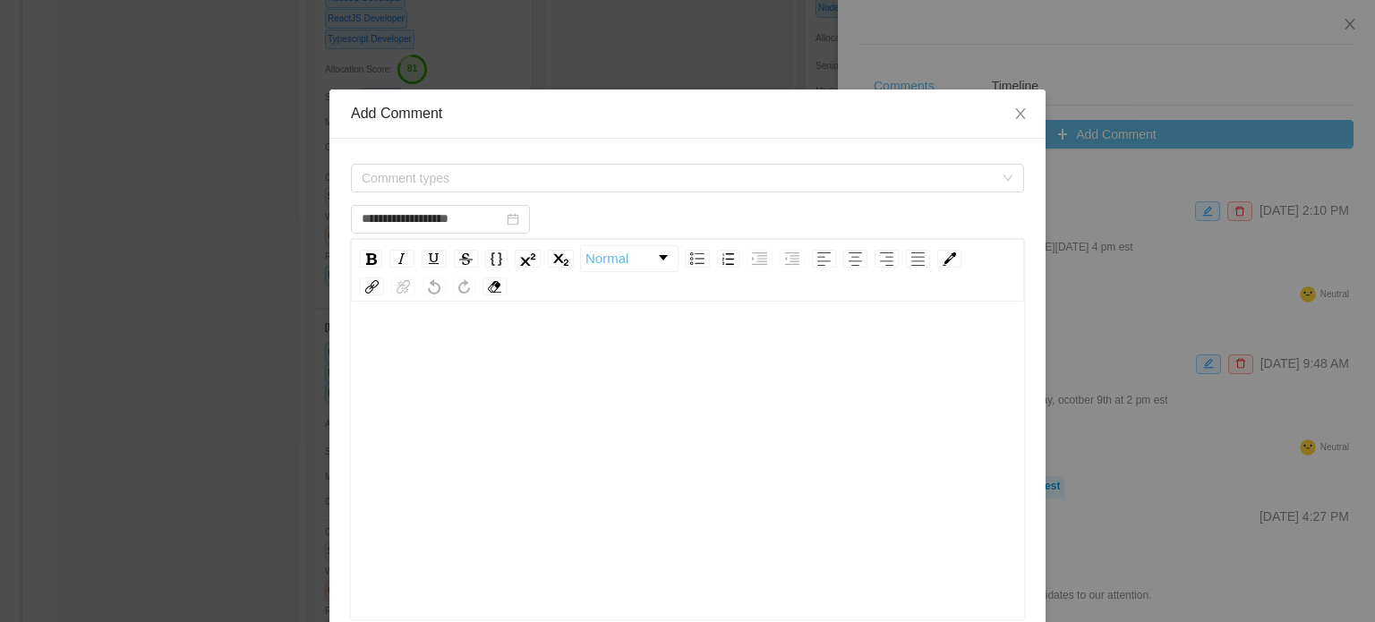
click at [551, 161] on div "Comment types" at bounding box center [687, 178] width 673 height 36
click at [525, 172] on span "Comment types" at bounding box center [678, 178] width 632 height 18
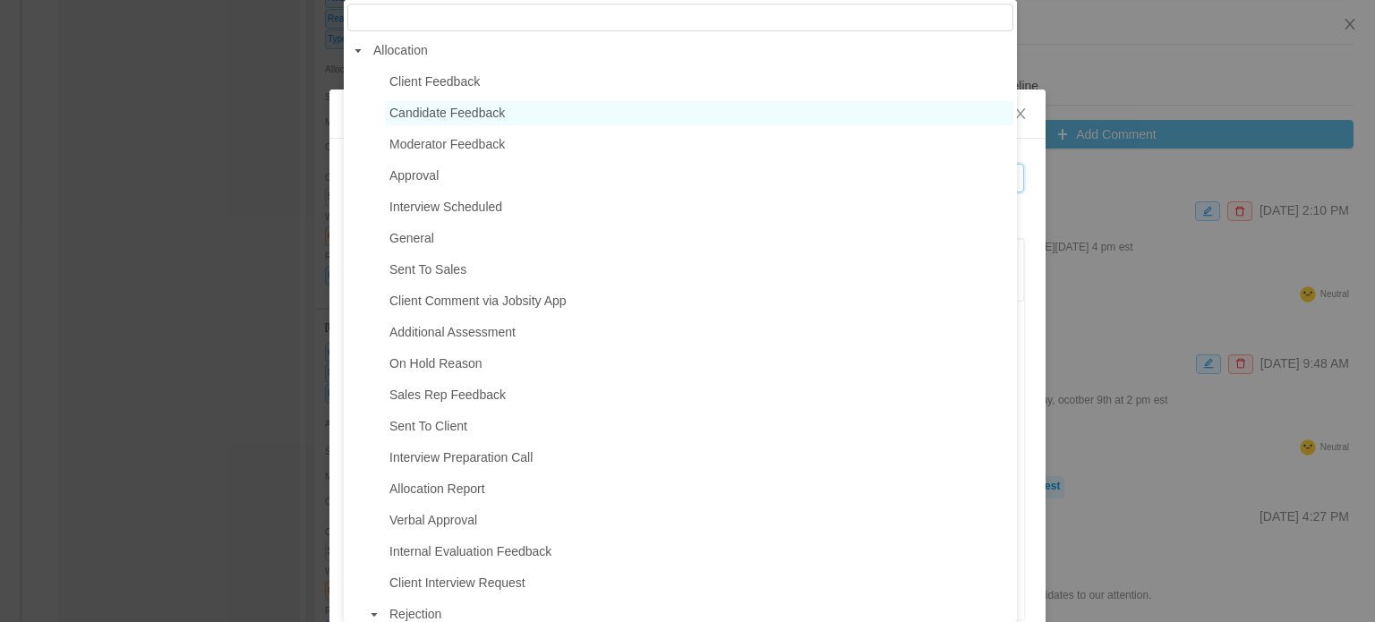
click at [416, 114] on span "Candidate Feedback" at bounding box center [446, 113] width 115 height 14
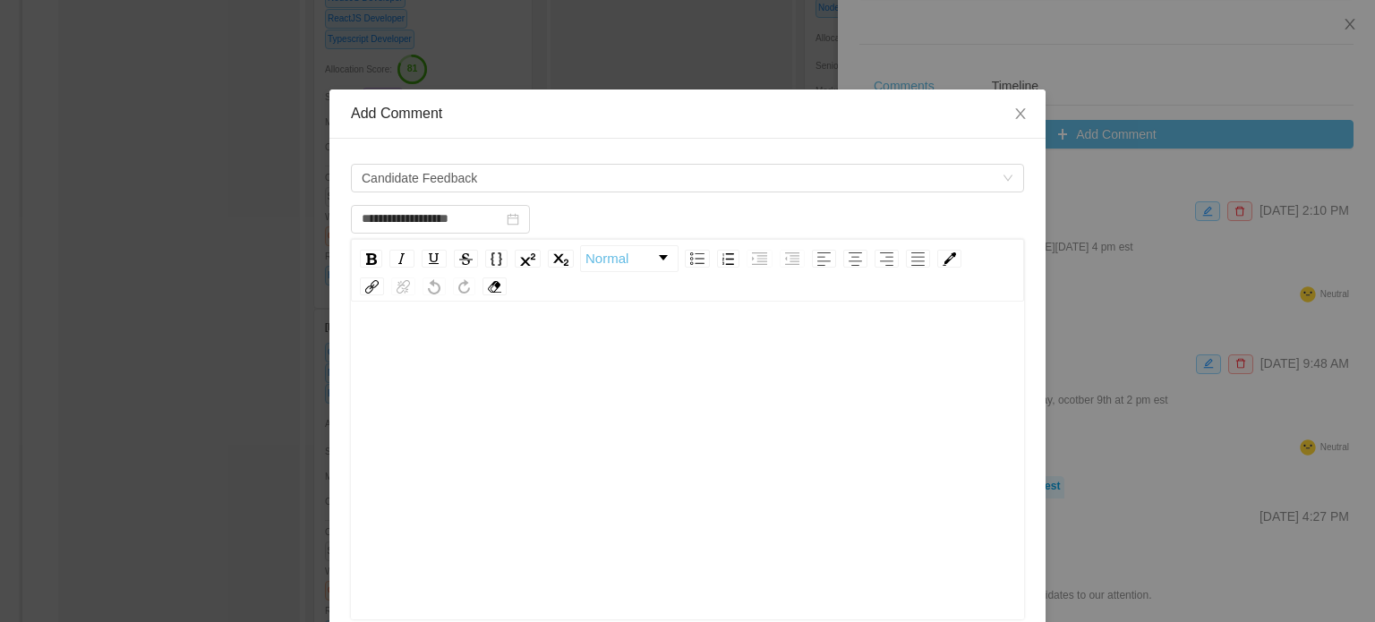
click at [469, 440] on div "rdw-editor" at bounding box center [687, 488] width 645 height 313
type input "**********"
click at [490, 318] on div "rdw-wrapper" at bounding box center [687, 462] width 673 height 313
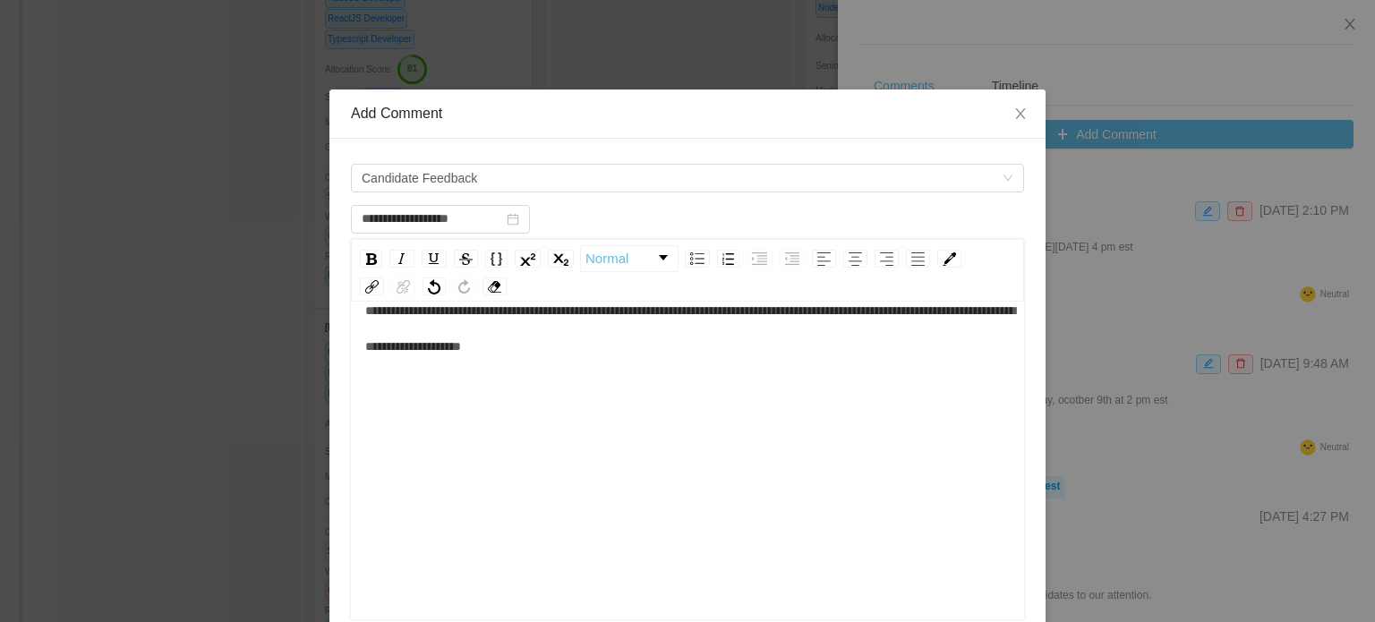
scroll to position [294, 0]
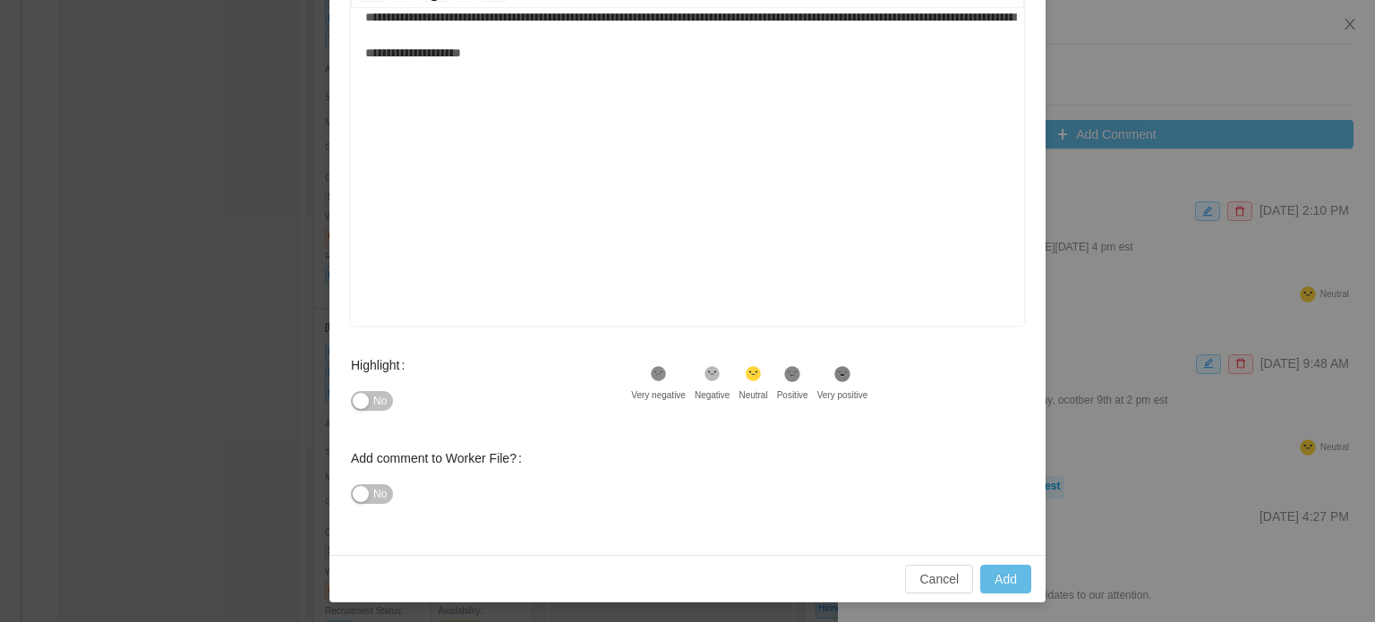
click at [373, 397] on span "No" at bounding box center [379, 401] width 13 height 18
click at [1014, 585] on button "Add" at bounding box center [1005, 579] width 51 height 29
type input "**********"
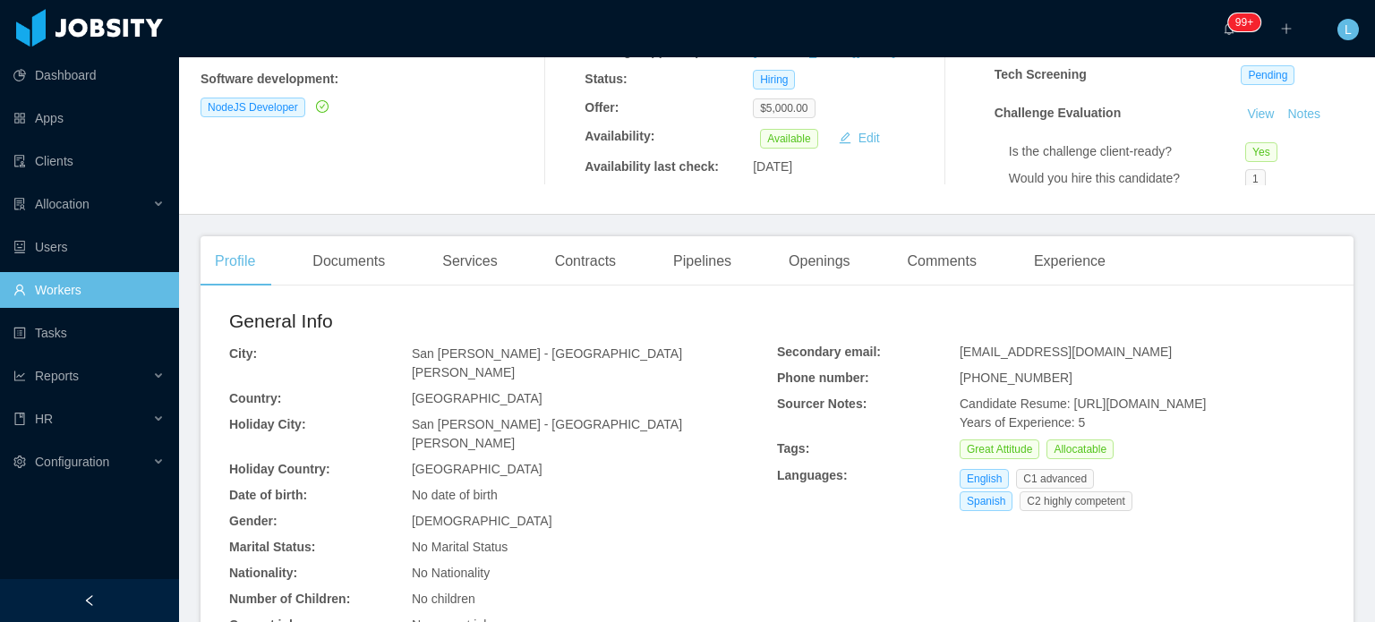
scroll to position [358, 0]
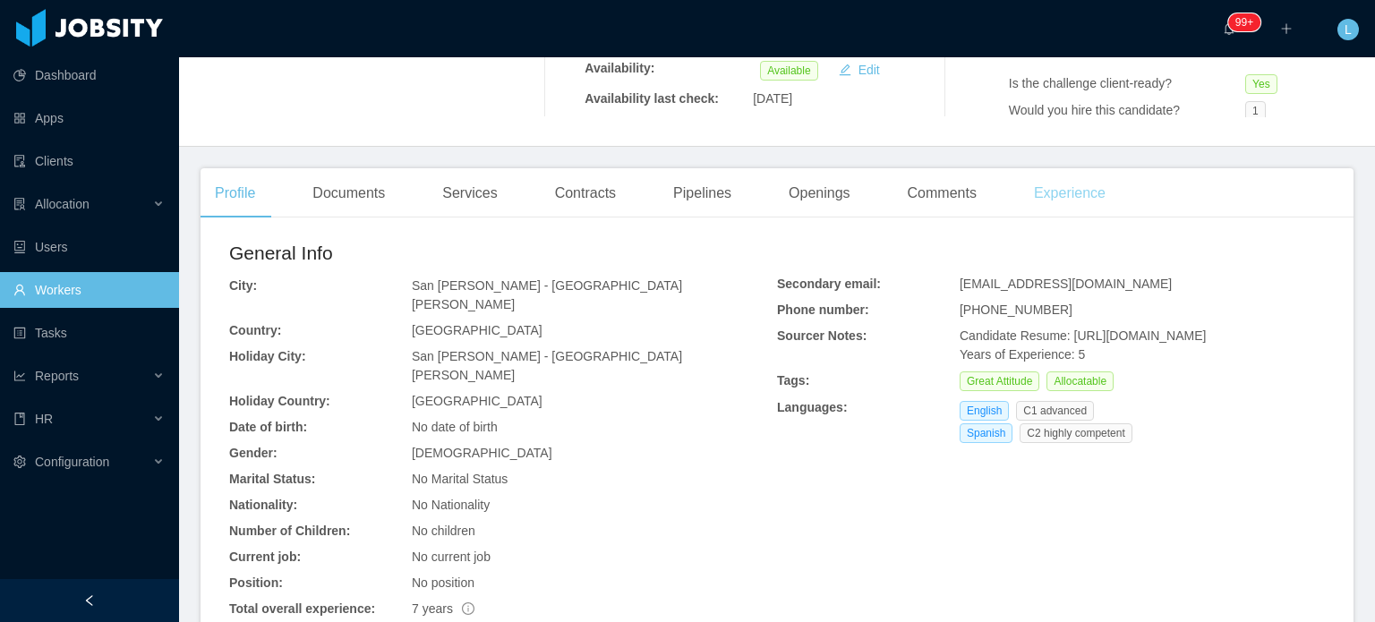
click at [1081, 188] on div "Experience" at bounding box center [1070, 193] width 100 height 50
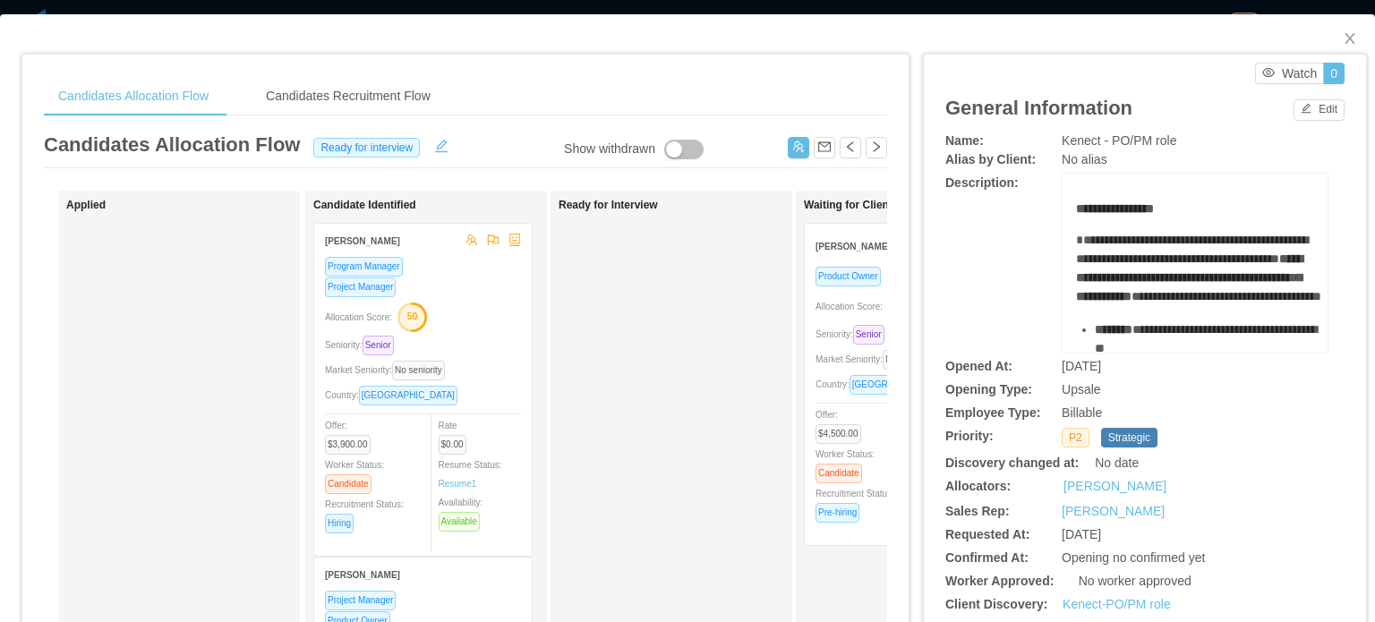
click at [842, 332] on span "Seniority: Senior" at bounding box center [854, 334] width 76 height 10
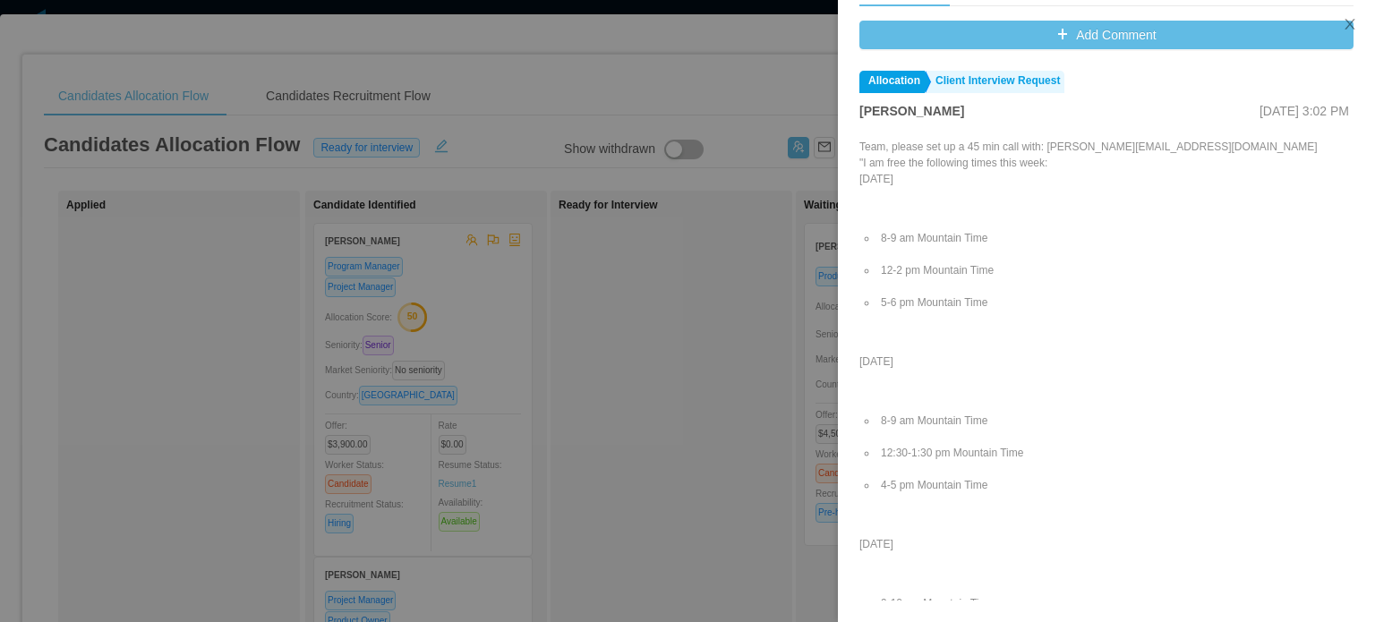
scroll to position [661, 0]
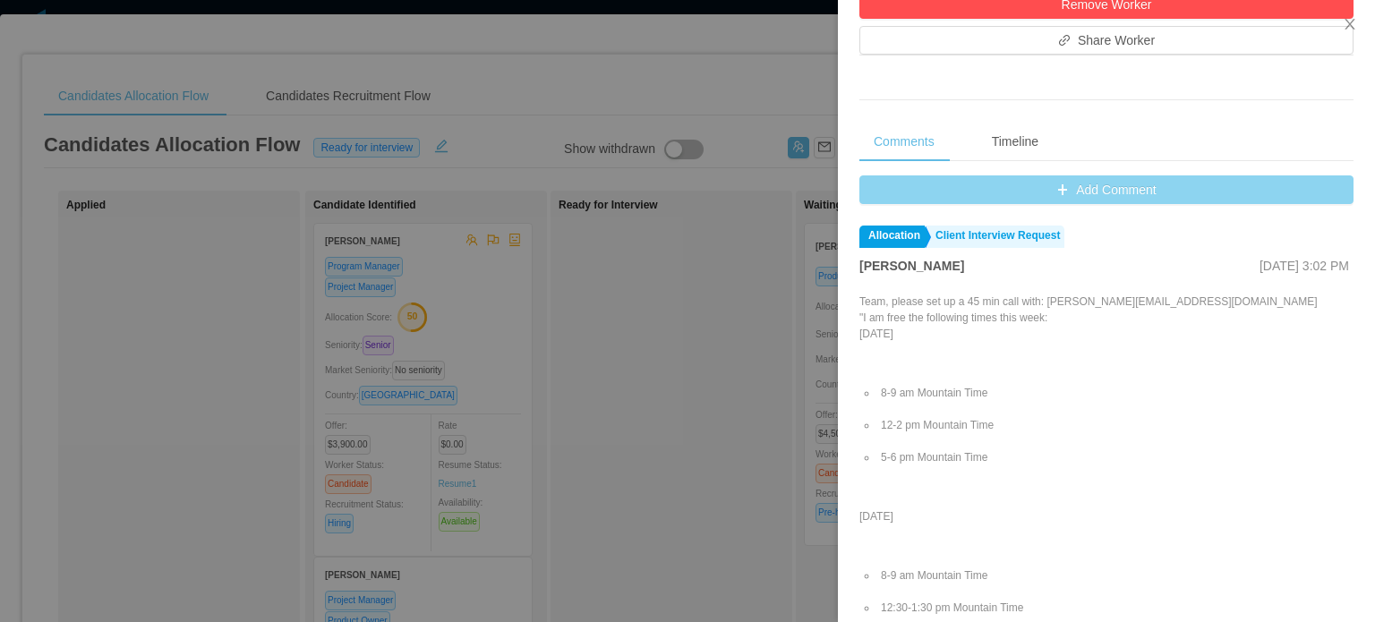
click at [1117, 193] on button "Add Comment" at bounding box center [1106, 189] width 494 height 29
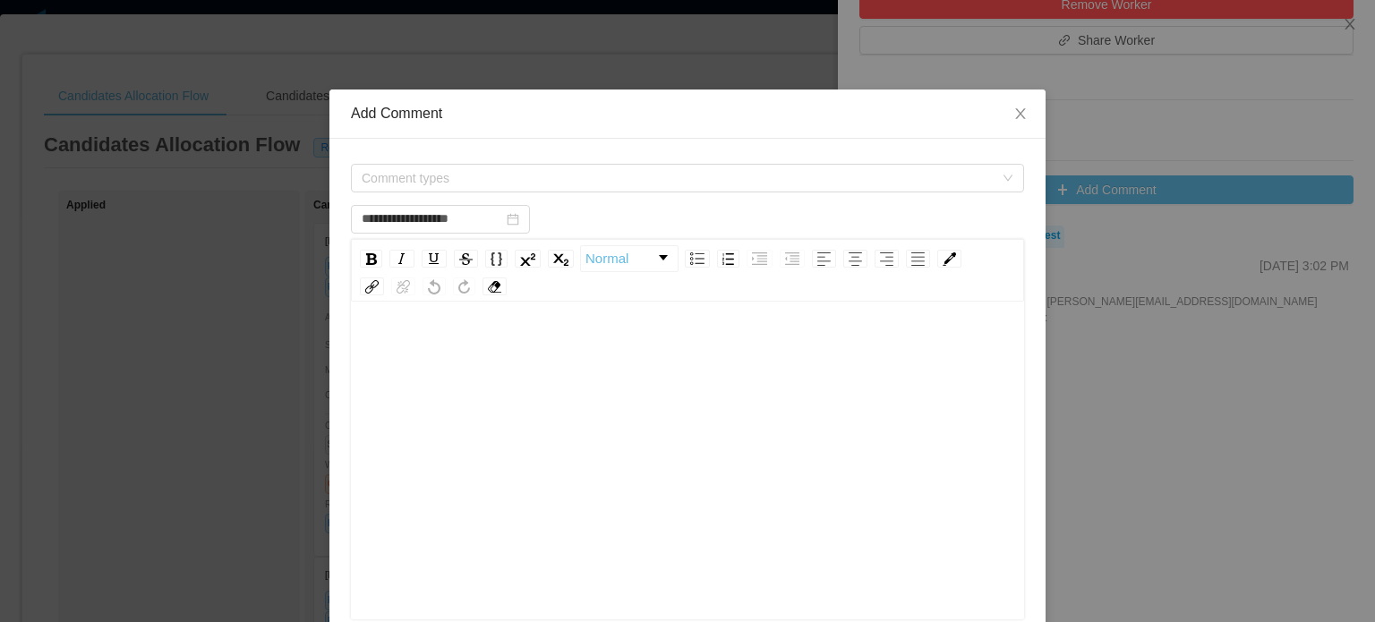
click at [716, 354] on div "rdw-editor" at bounding box center [687, 350] width 645 height 36
type input "**********"
click at [506, 356] on div "**********" at bounding box center [687, 350] width 645 height 36
click at [457, 178] on span "Comment types" at bounding box center [678, 178] width 632 height 18
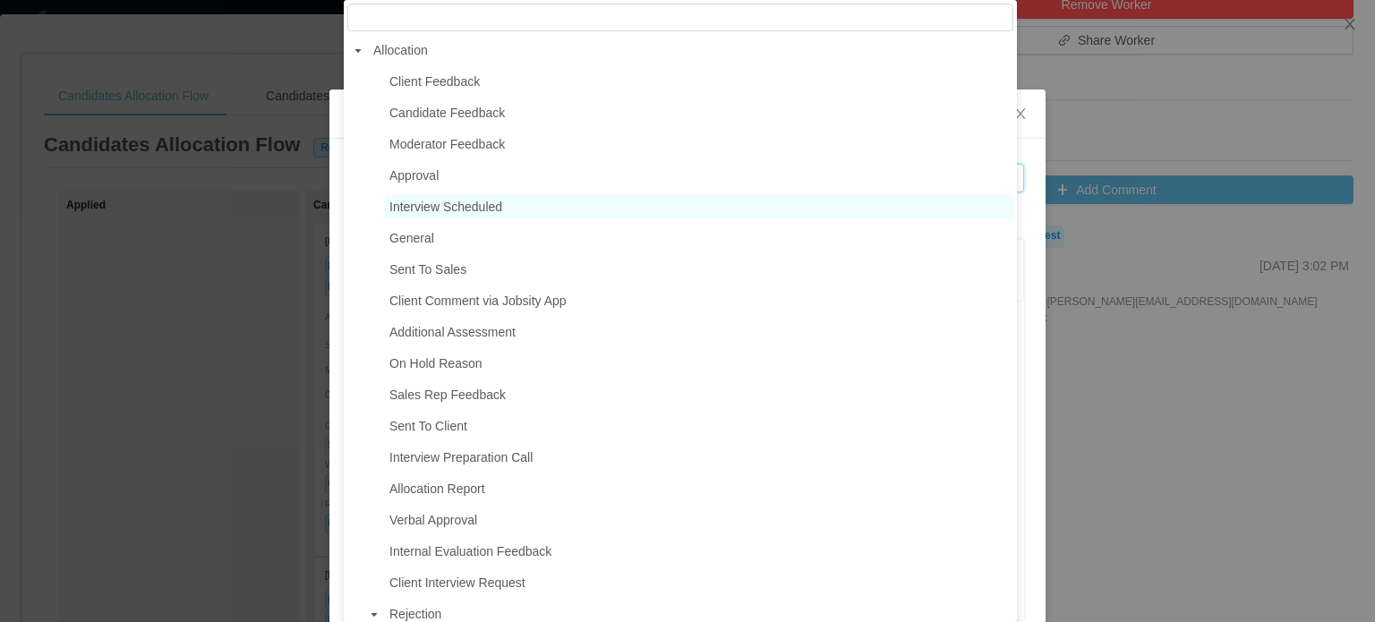
click at [441, 210] on span "Interview Scheduled" at bounding box center [445, 207] width 113 height 14
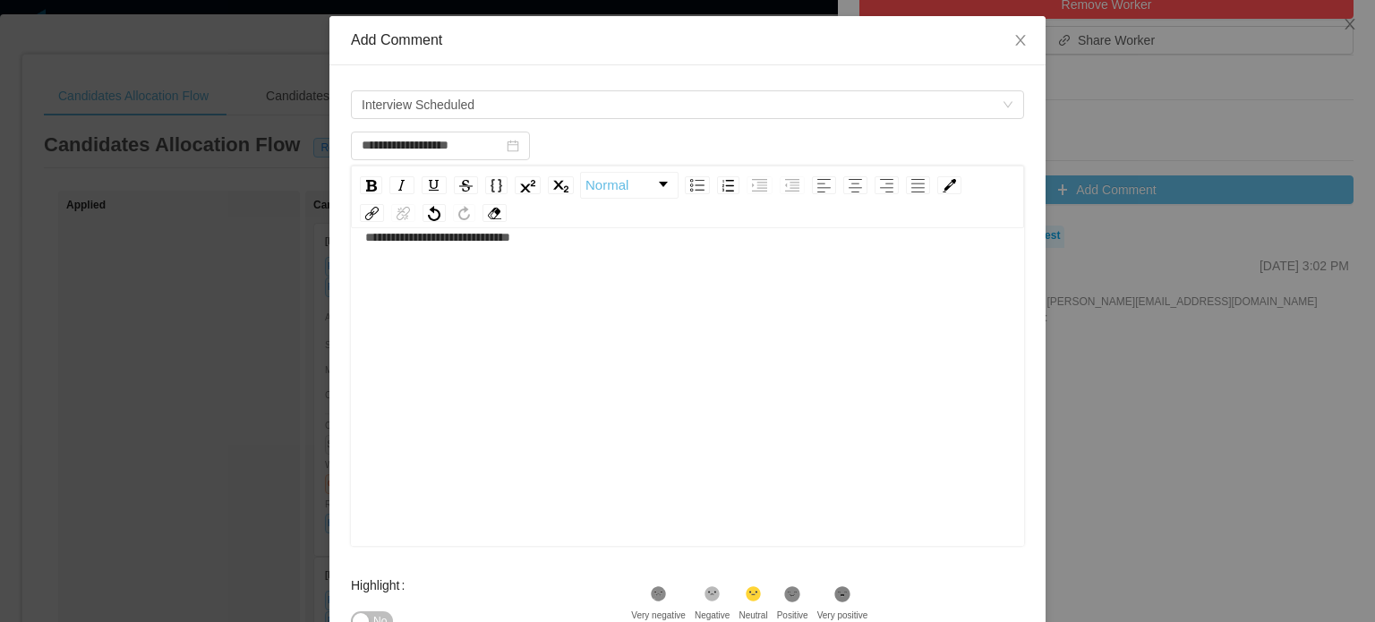
scroll to position [294, 0]
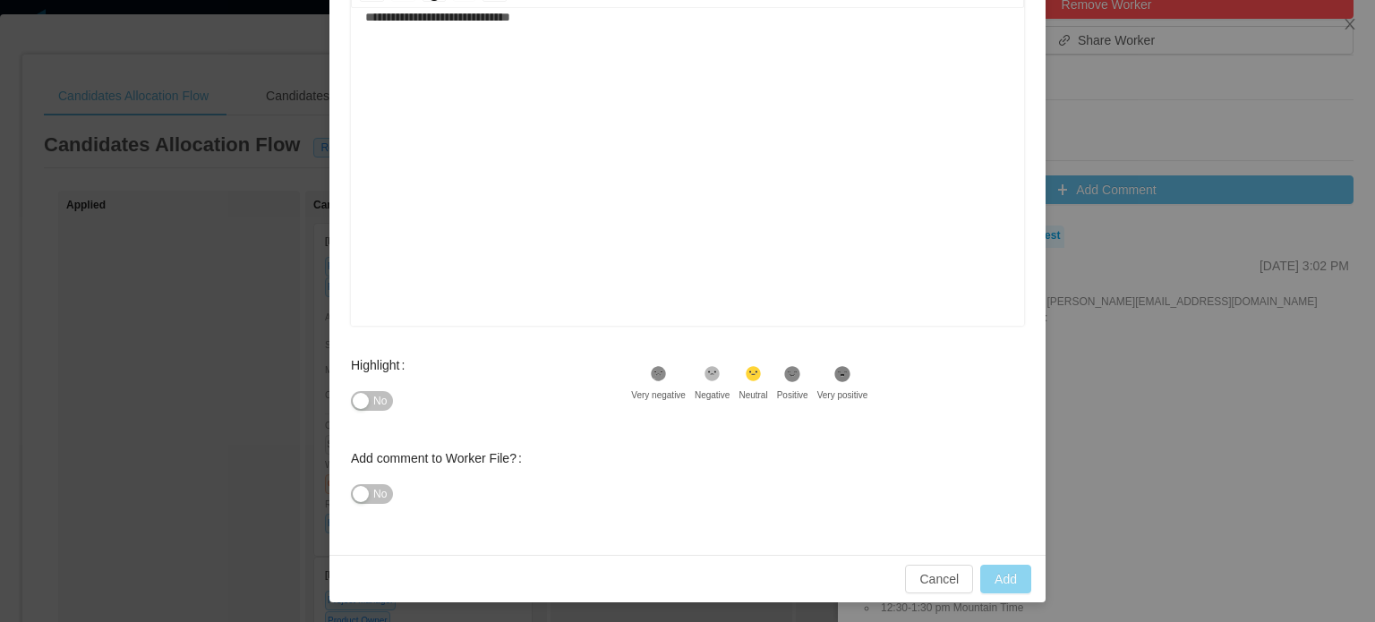
click at [986, 573] on button "Add" at bounding box center [1005, 579] width 51 height 29
click at [586, 206] on div "**********" at bounding box center [687, 155] width 645 height 313
type input "**********"
click at [992, 576] on button "Add" at bounding box center [1005, 579] width 51 height 29
